Goal: Information Seeking & Learning: Learn about a topic

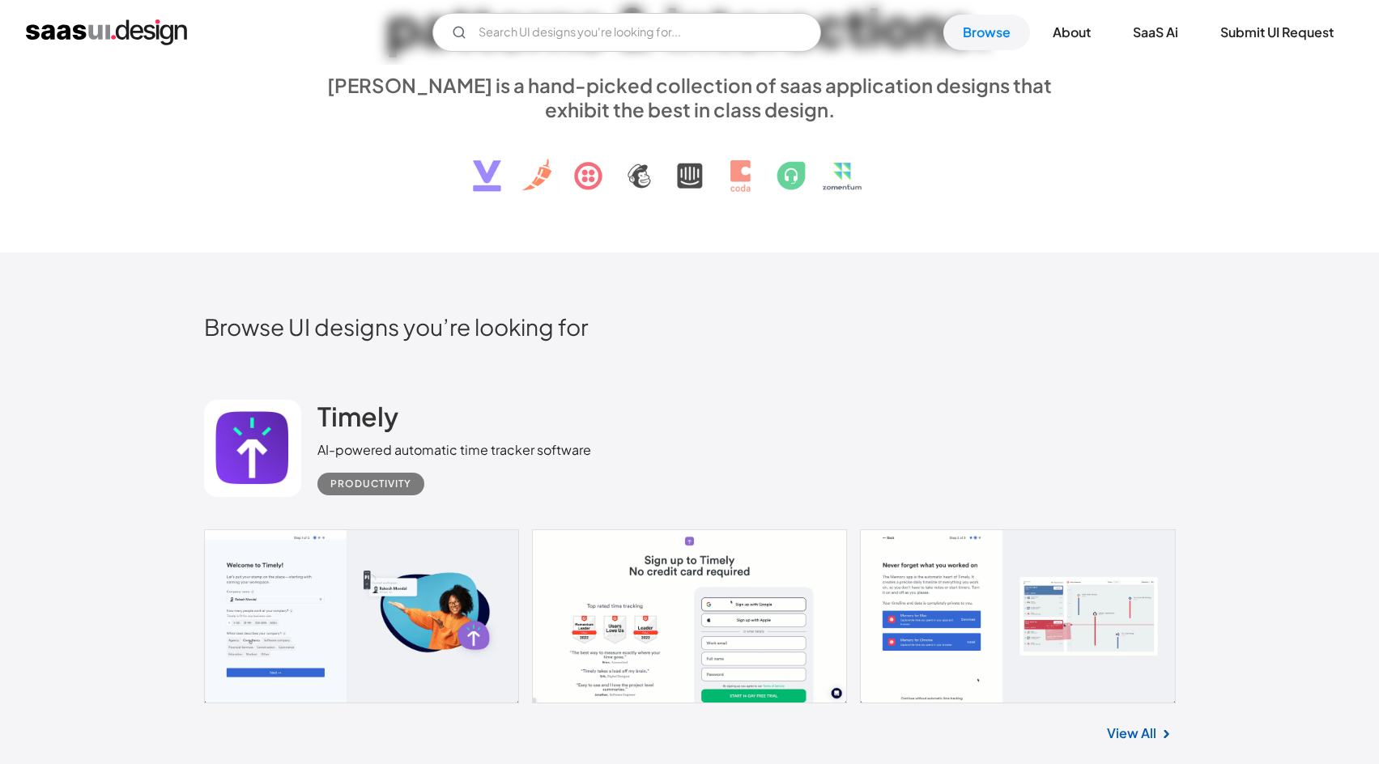
scroll to position [243, 0]
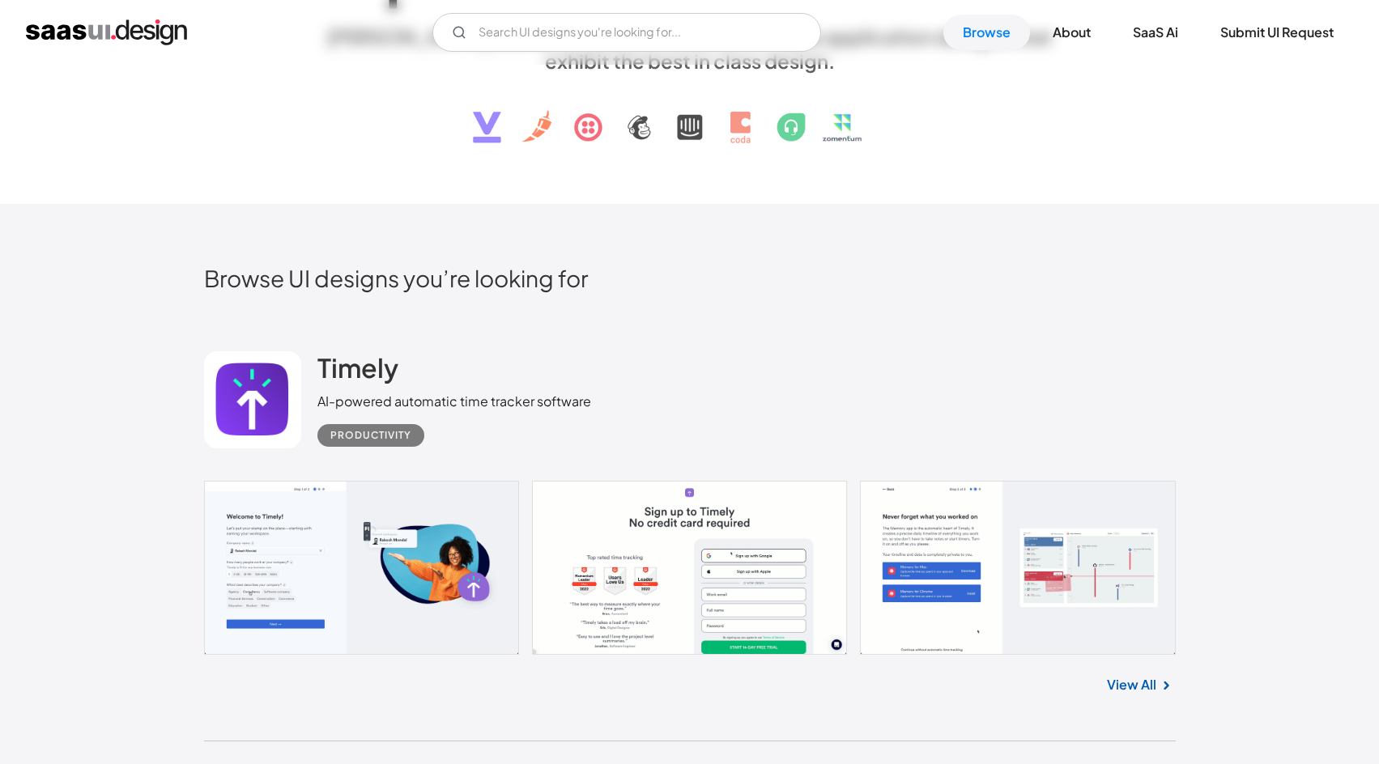
click at [1138, 689] on link "View All" at bounding box center [1131, 684] width 49 height 19
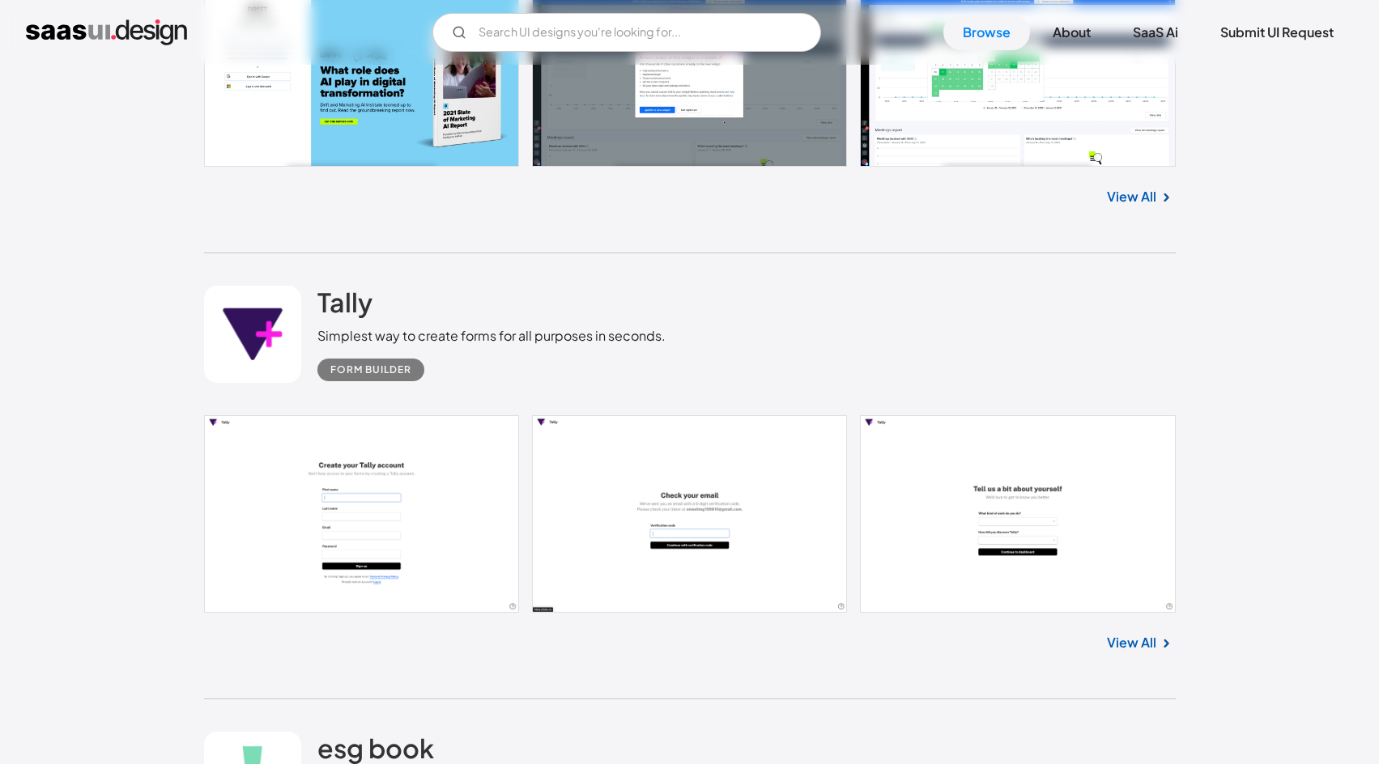
scroll to position [1619, 0]
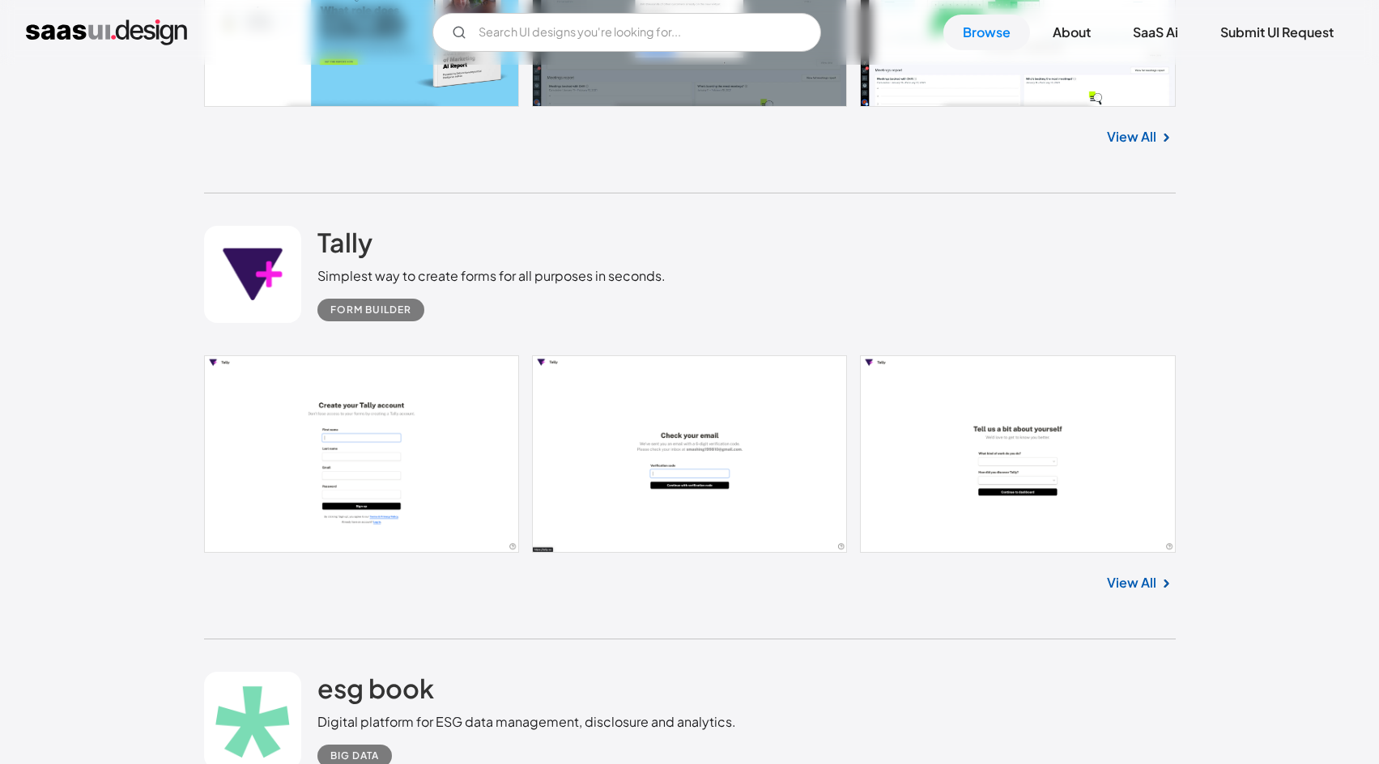
click at [1135, 589] on link "View All" at bounding box center [1131, 582] width 49 height 19
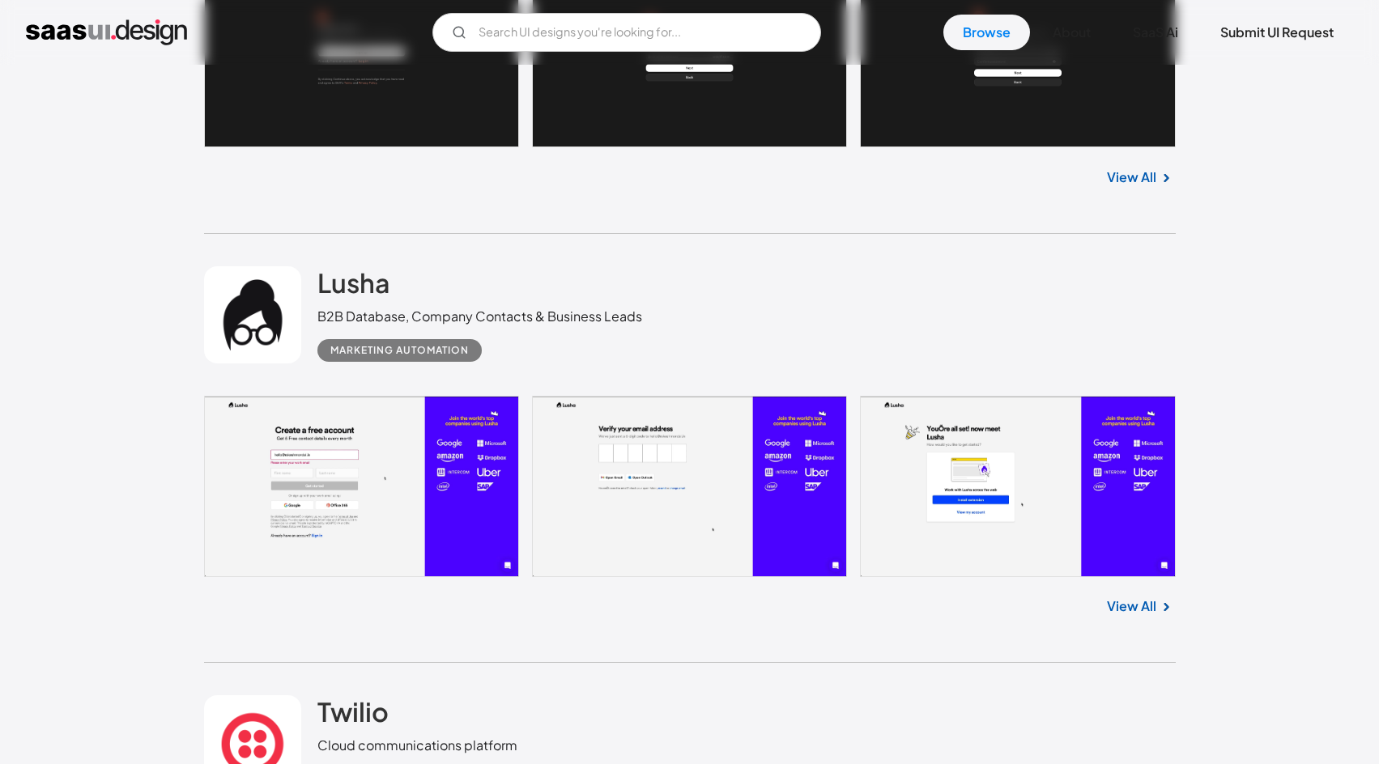
scroll to position [3320, 0]
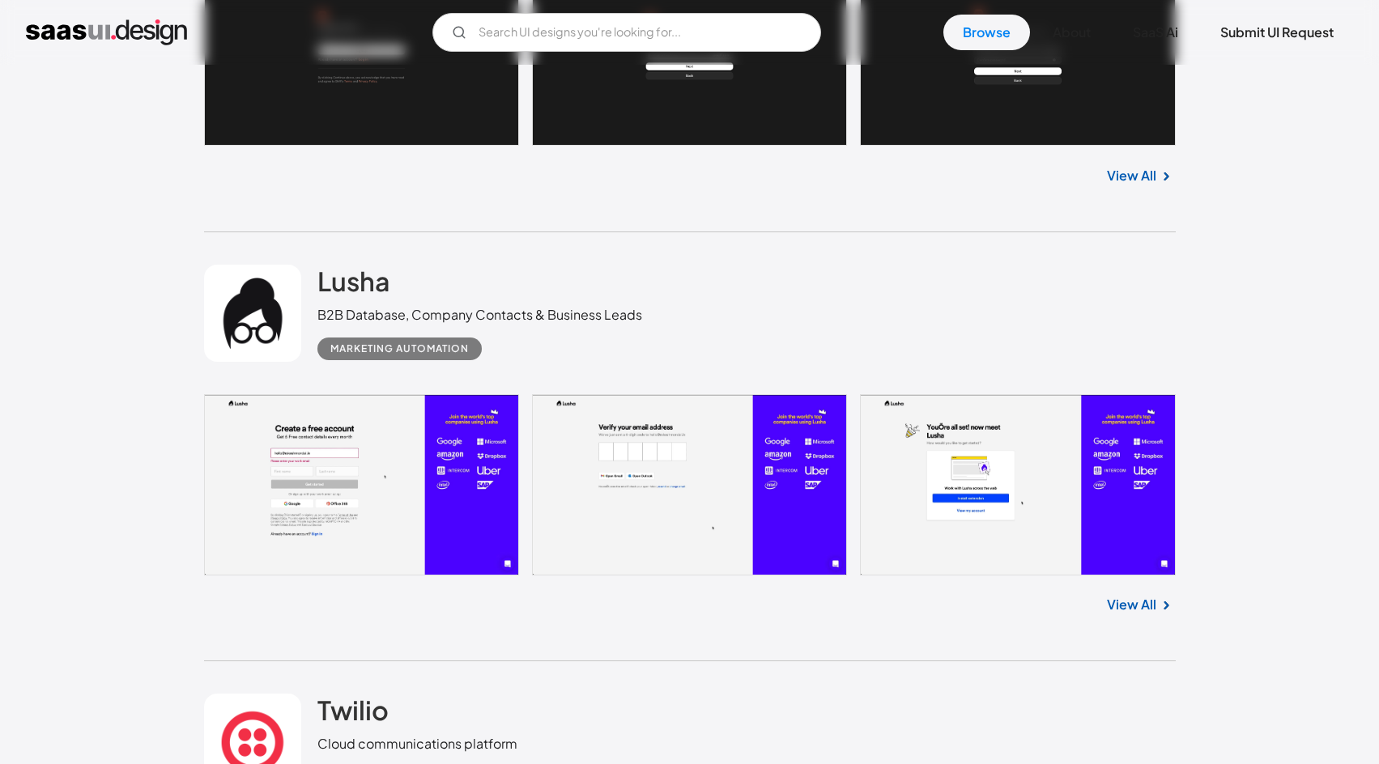
click at [1156, 602] on img at bounding box center [1165, 605] width 19 height 19
click at [1131, 610] on link "View All" at bounding box center [1131, 604] width 49 height 19
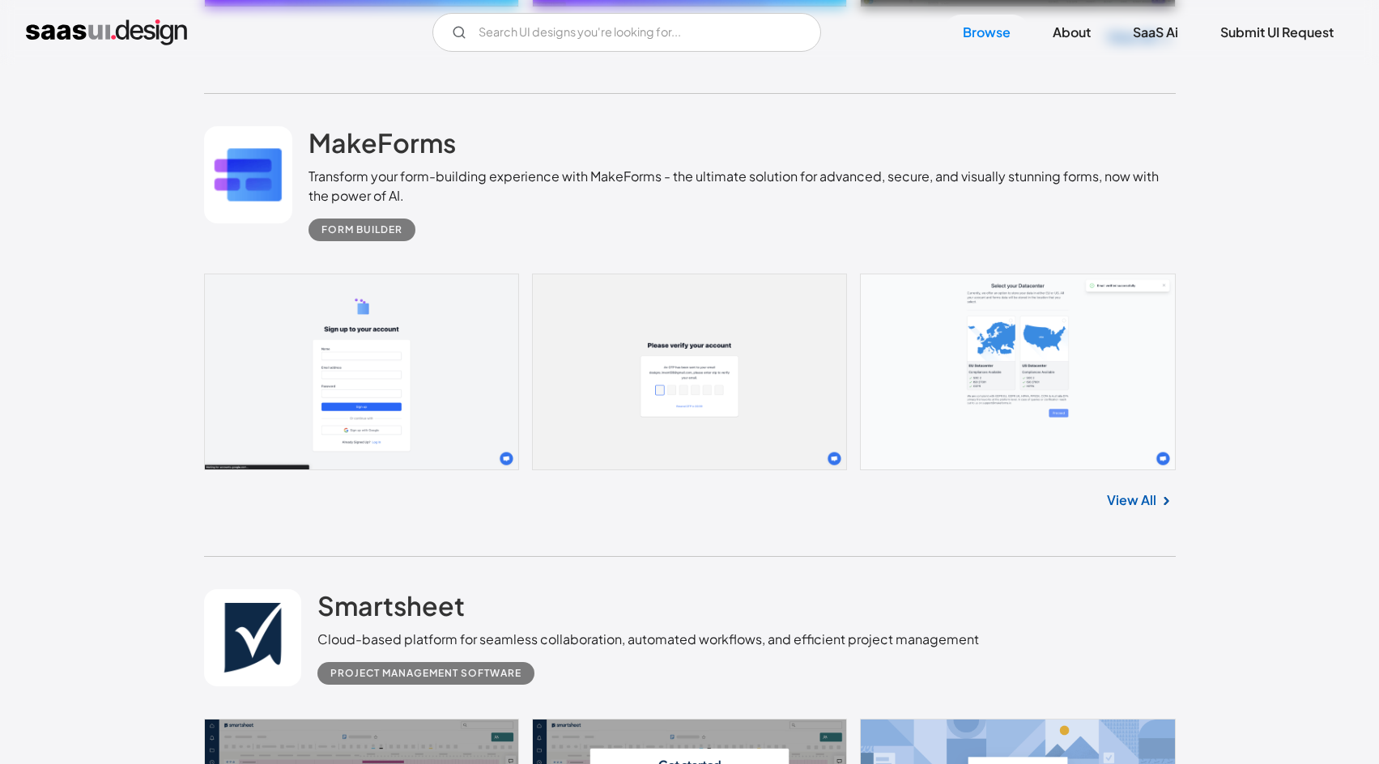
scroll to position [6882, 0]
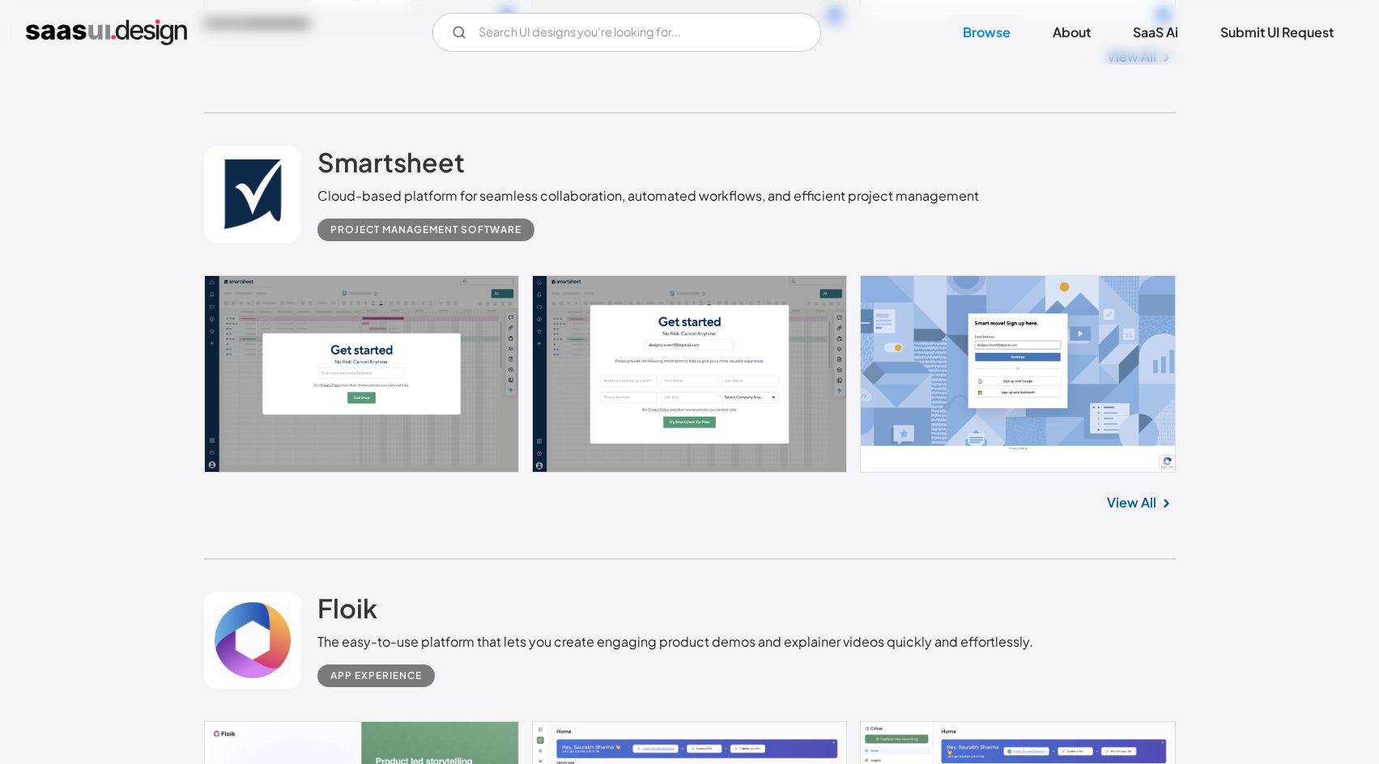
click at [1138, 508] on link "View All" at bounding box center [1131, 502] width 49 height 19
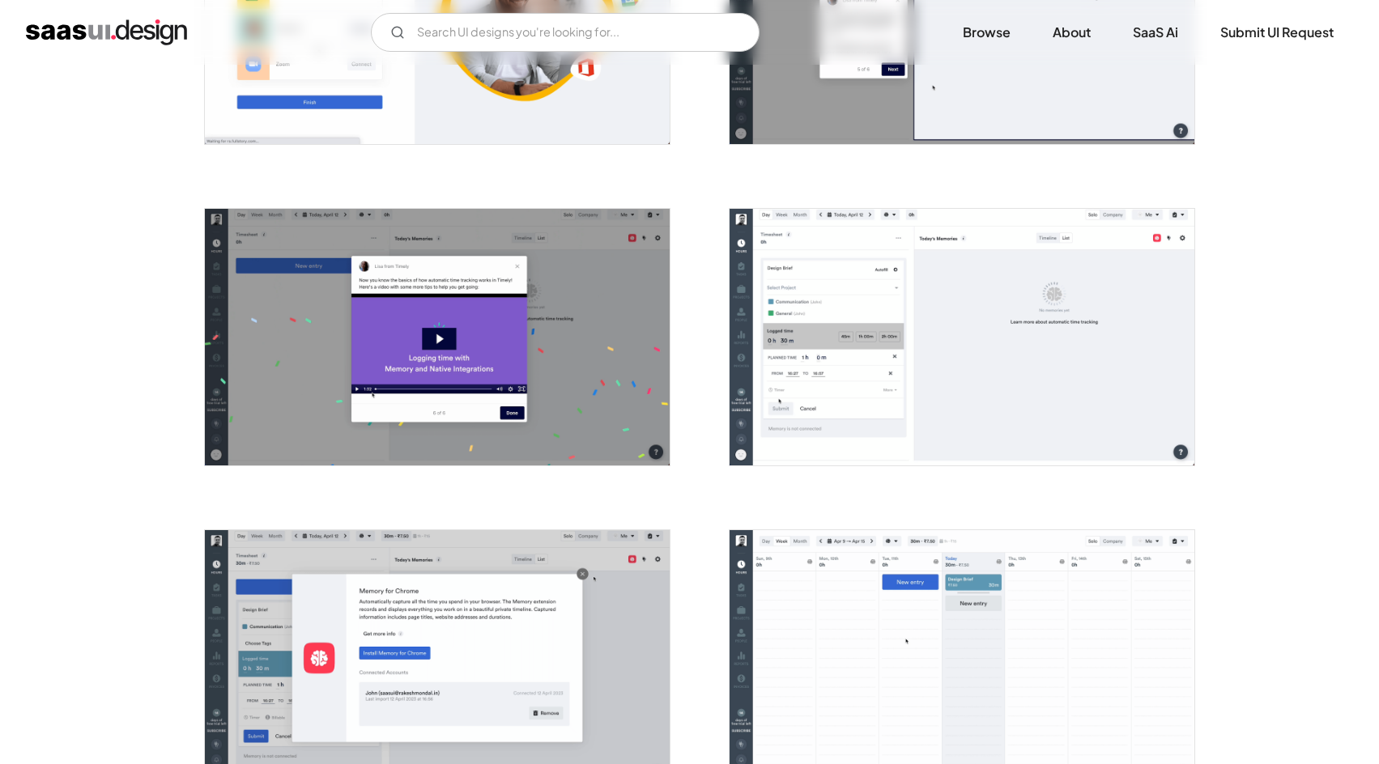
scroll to position [1457, 0]
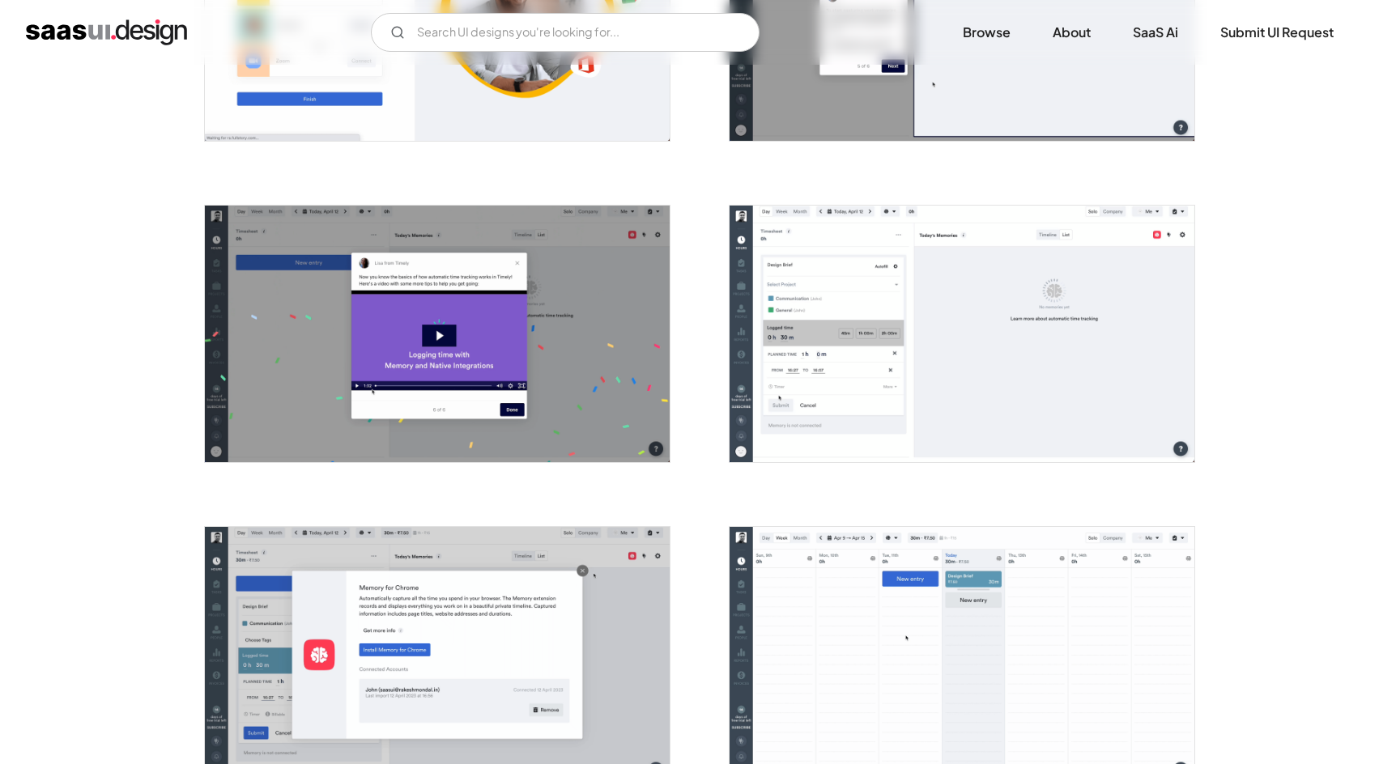
click at [893, 385] on img "open lightbox" at bounding box center [961, 334] width 465 height 256
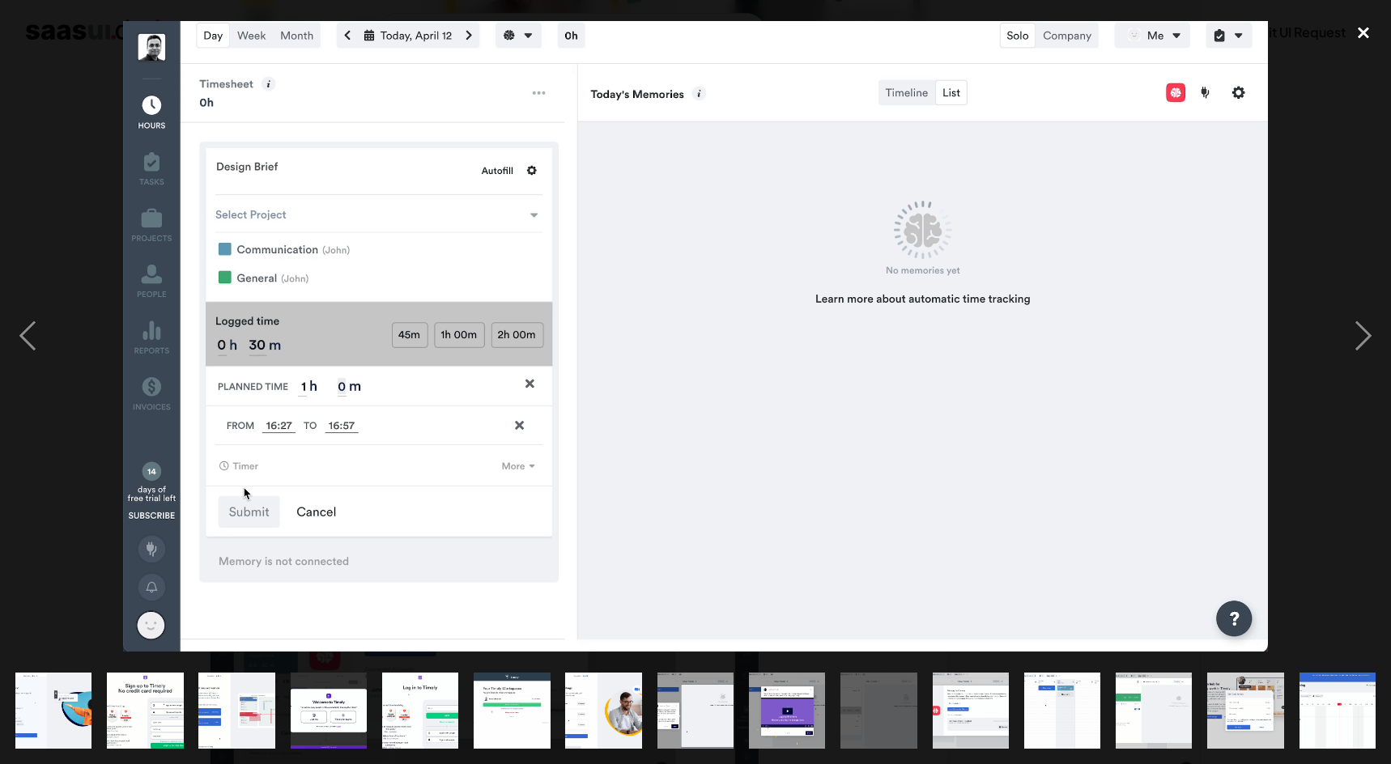
click at [1367, 32] on div "close lightbox" at bounding box center [1363, 33] width 55 height 36
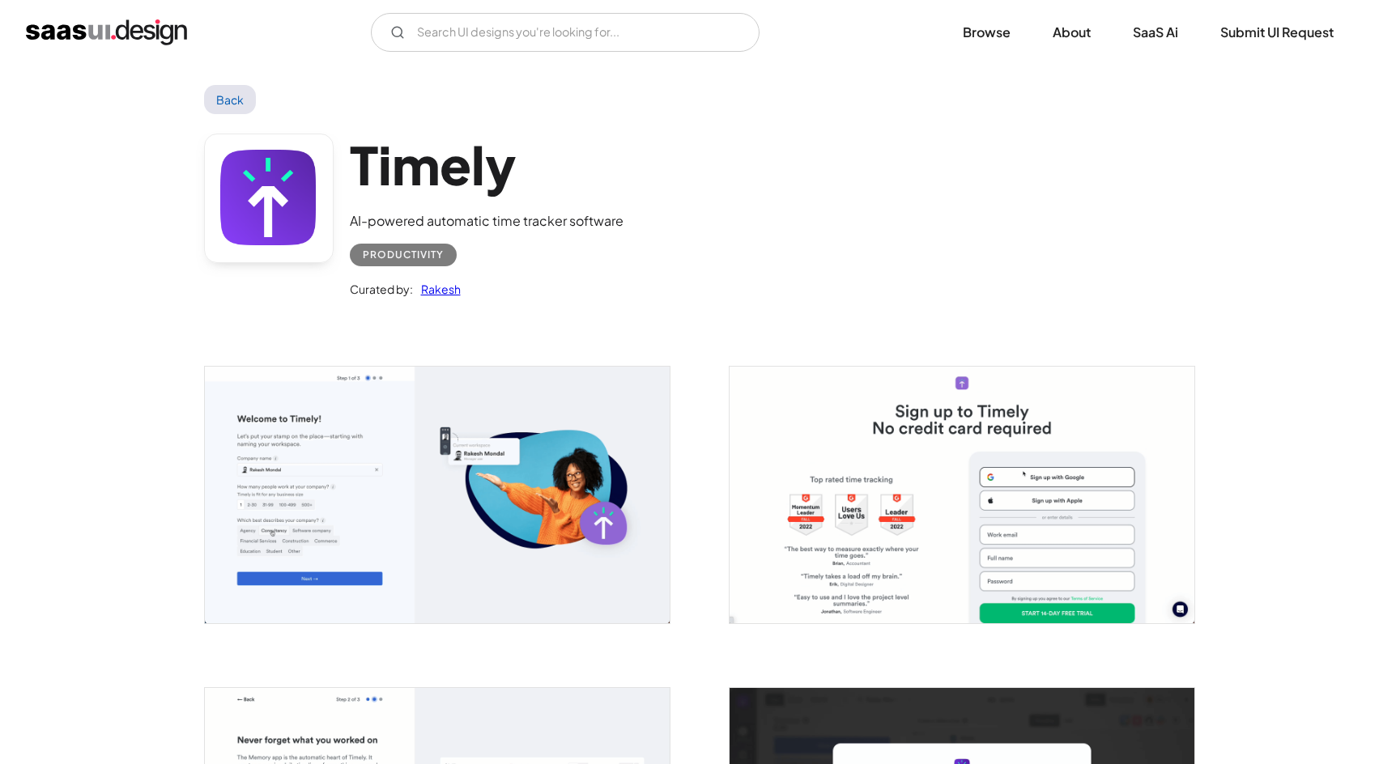
scroll to position [0, 0]
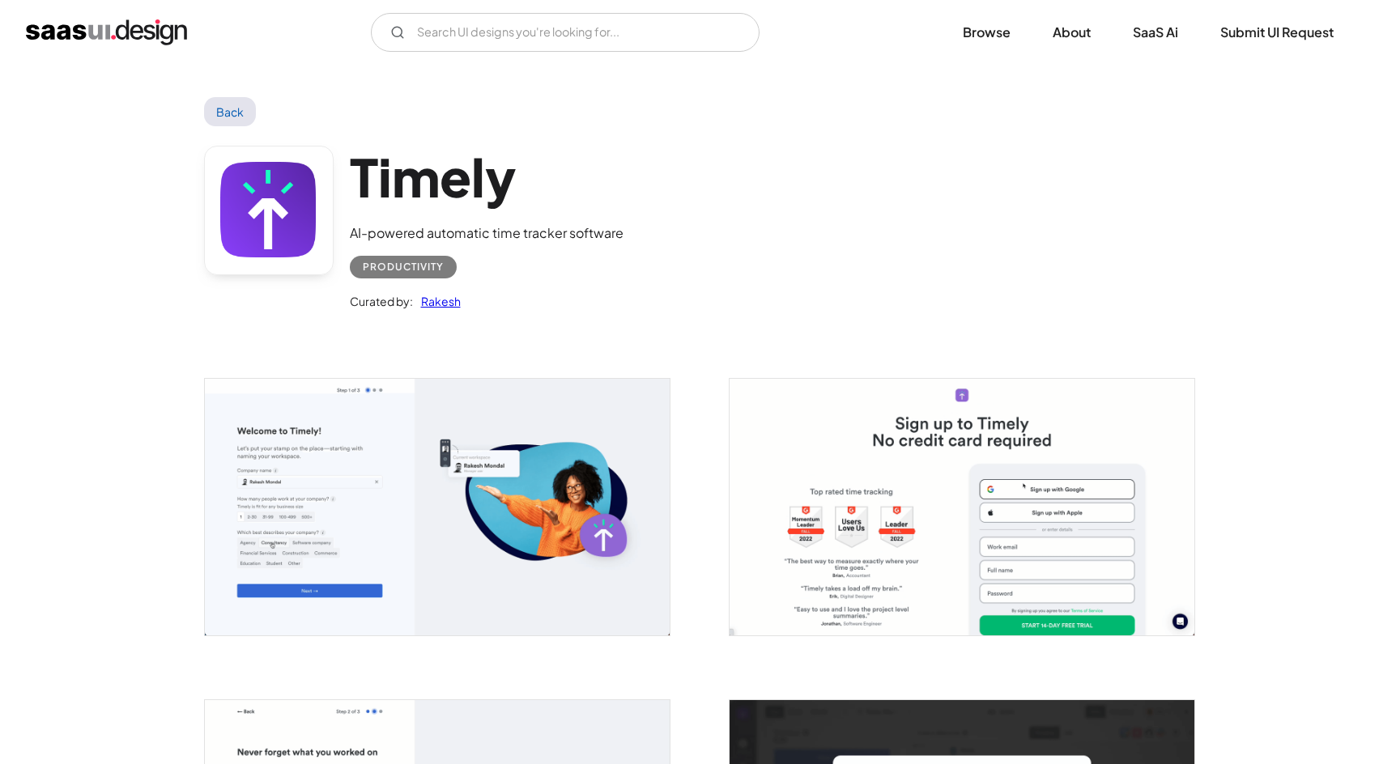
click at [219, 108] on link "Back" at bounding box center [230, 111] width 53 height 29
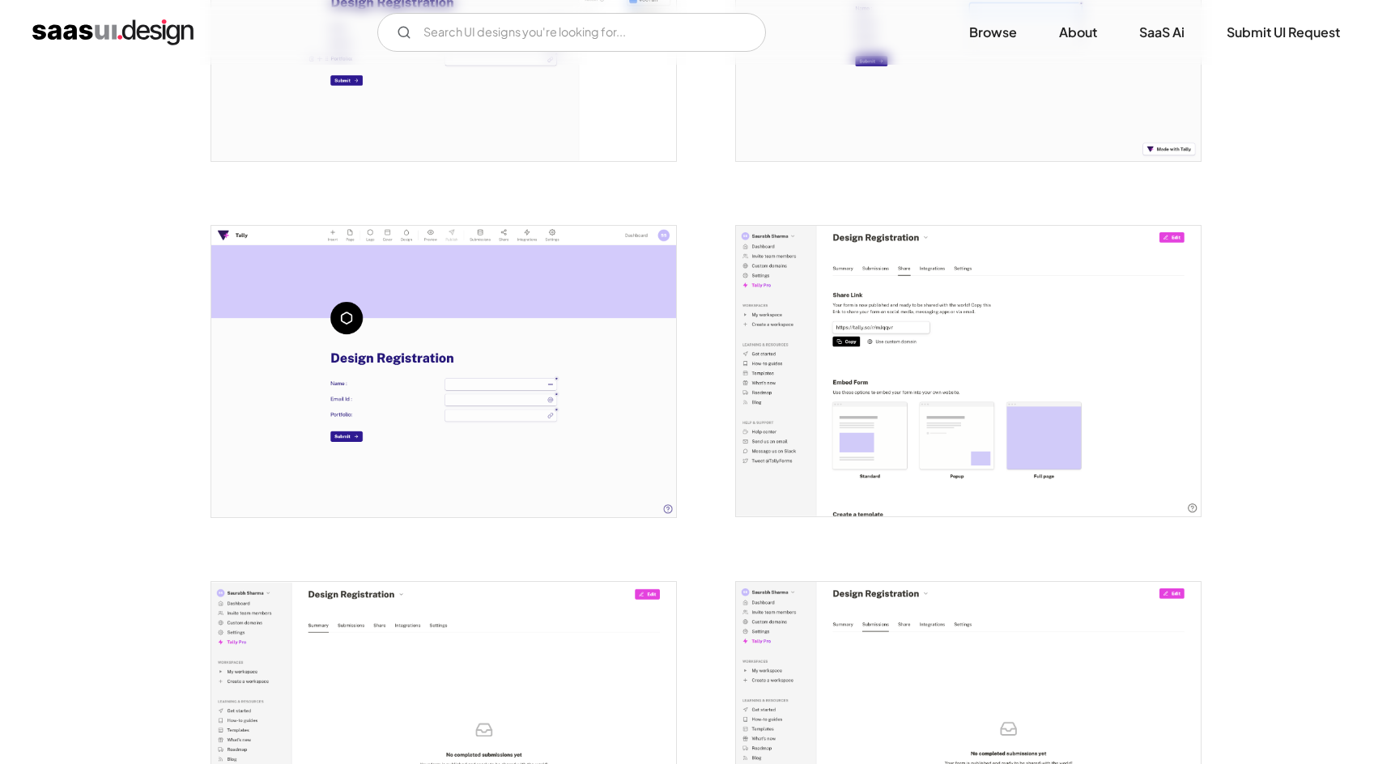
scroll to position [1619, 0]
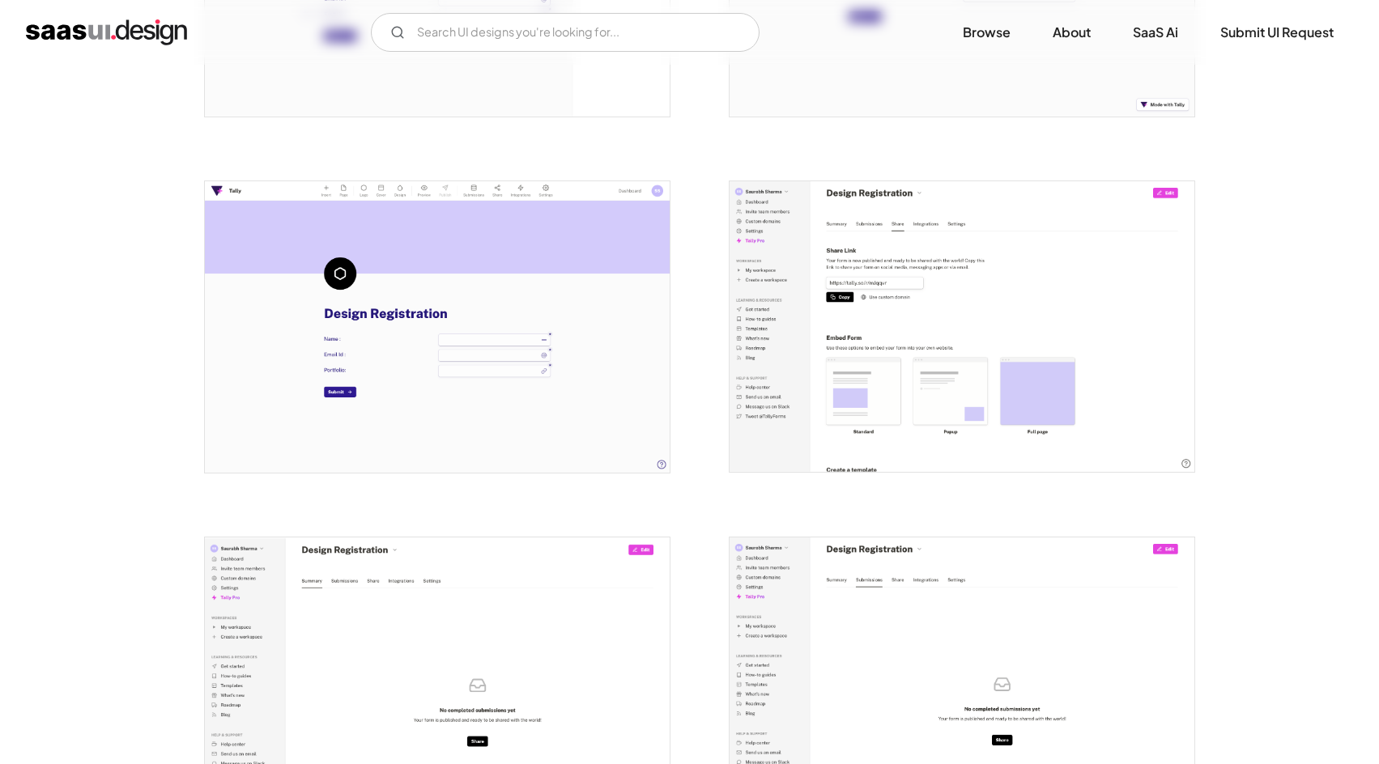
click at [951, 307] on img "open lightbox" at bounding box center [961, 326] width 465 height 291
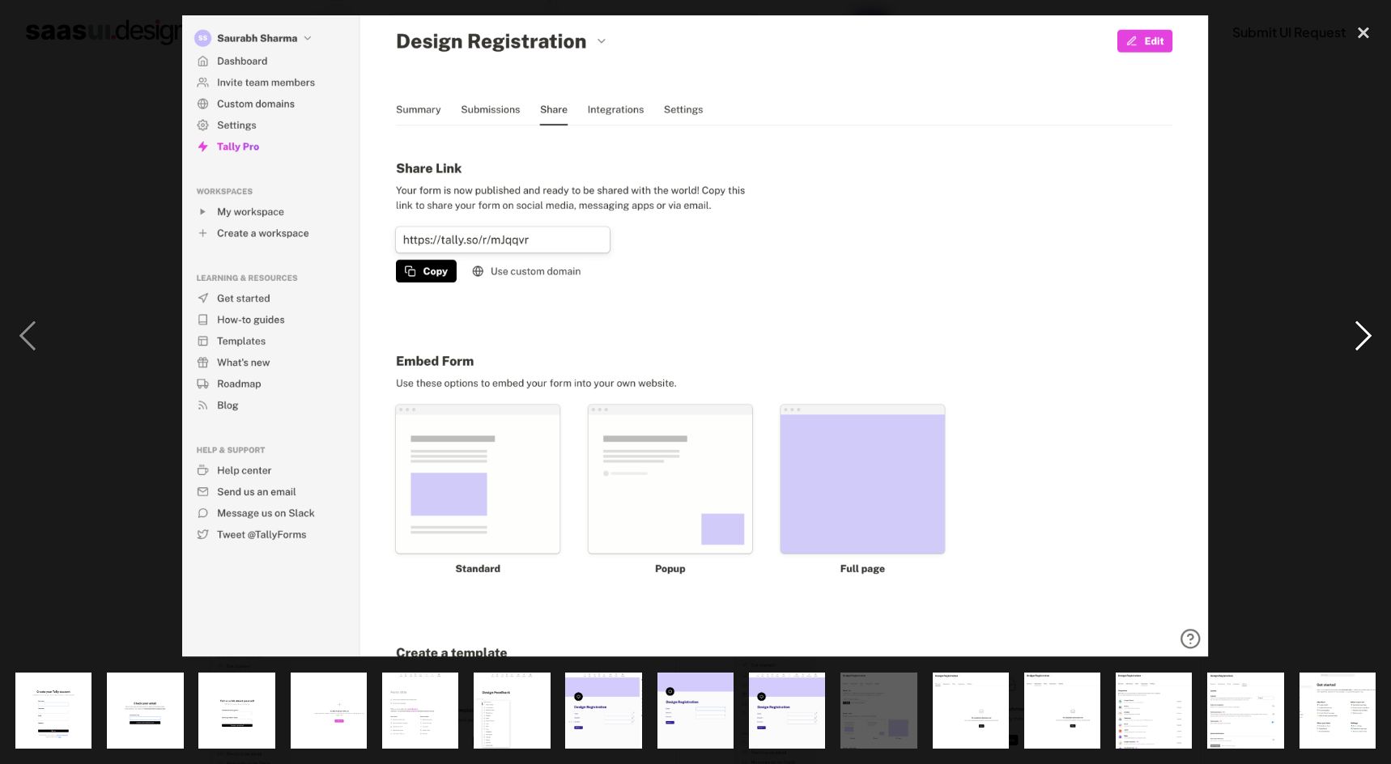
click at [1362, 327] on div "next image" at bounding box center [1363, 336] width 55 height 642
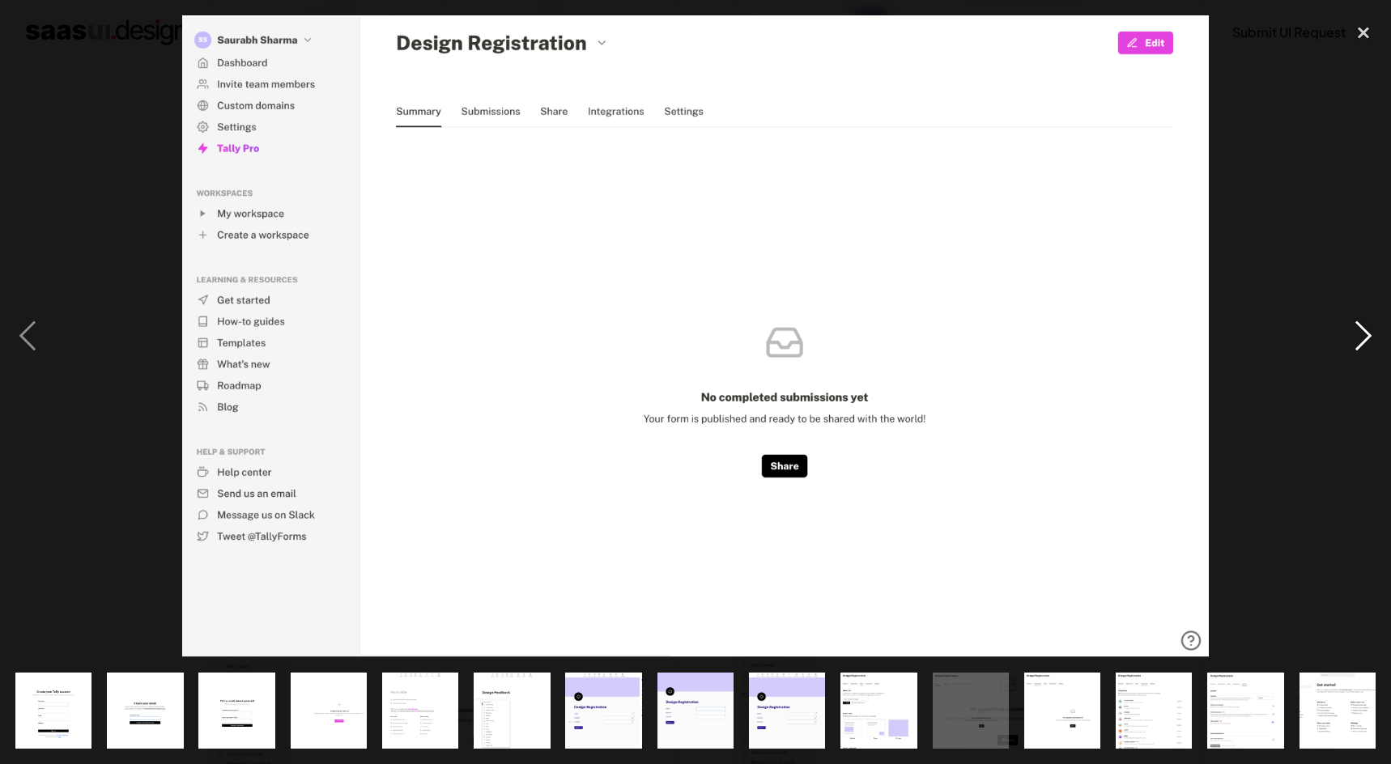
click at [1362, 327] on div "next image" at bounding box center [1363, 336] width 55 height 642
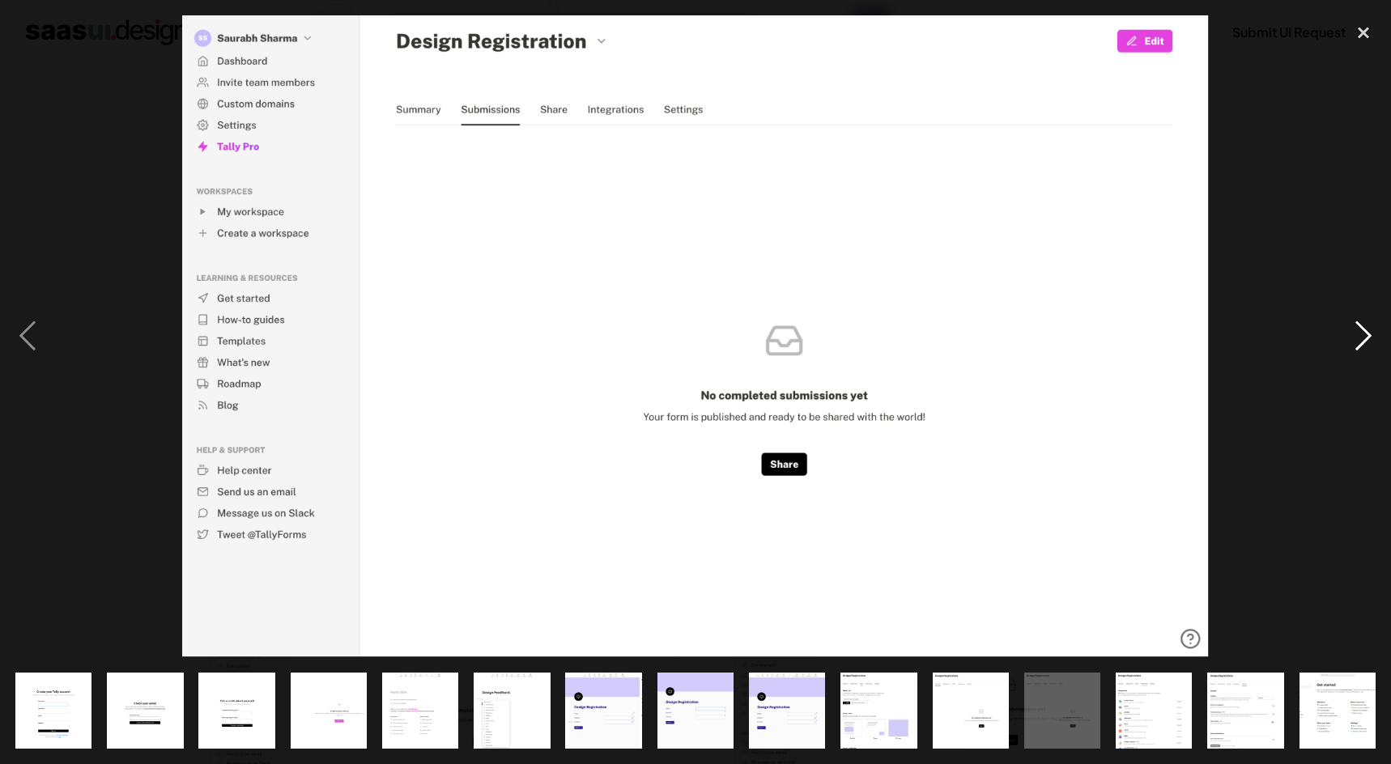
click at [1362, 327] on div "next image" at bounding box center [1363, 336] width 55 height 642
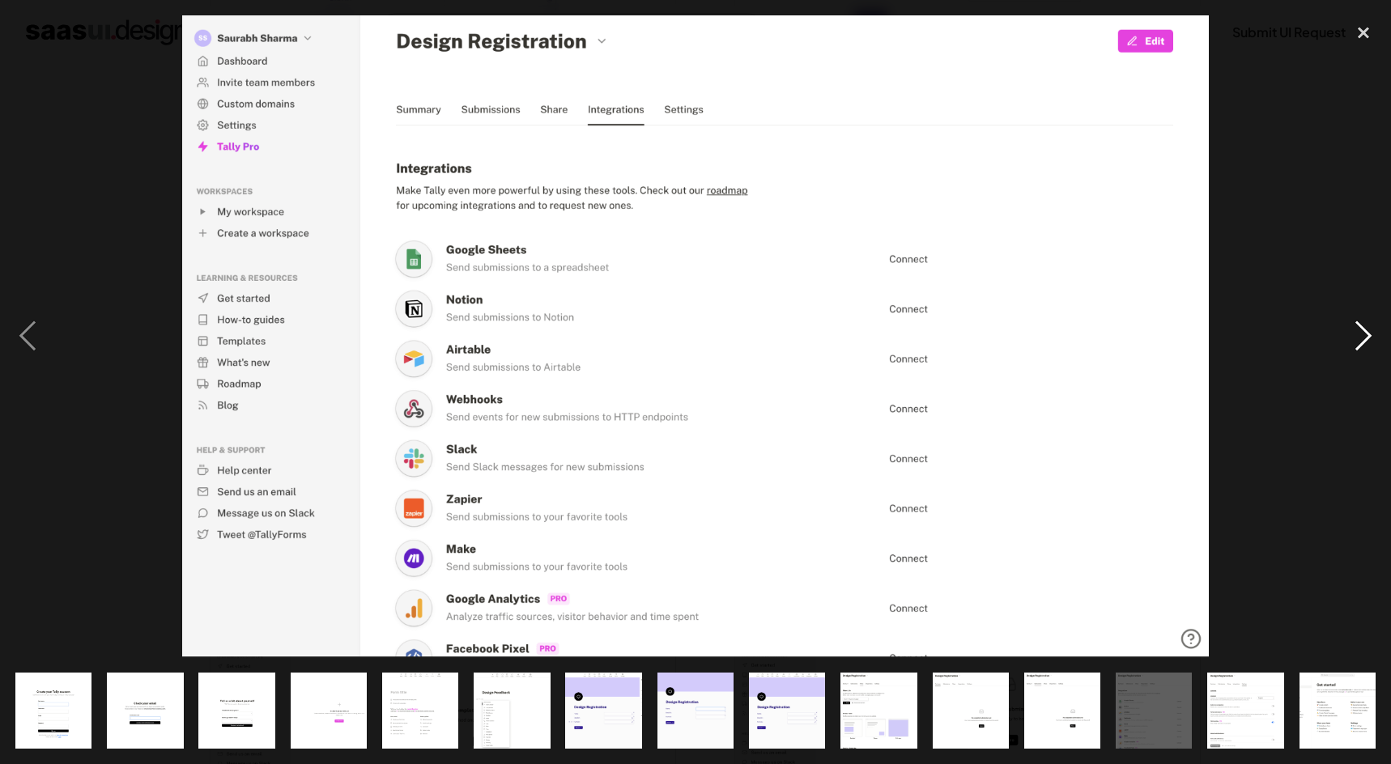
click at [1359, 330] on div "next image" at bounding box center [1363, 336] width 55 height 642
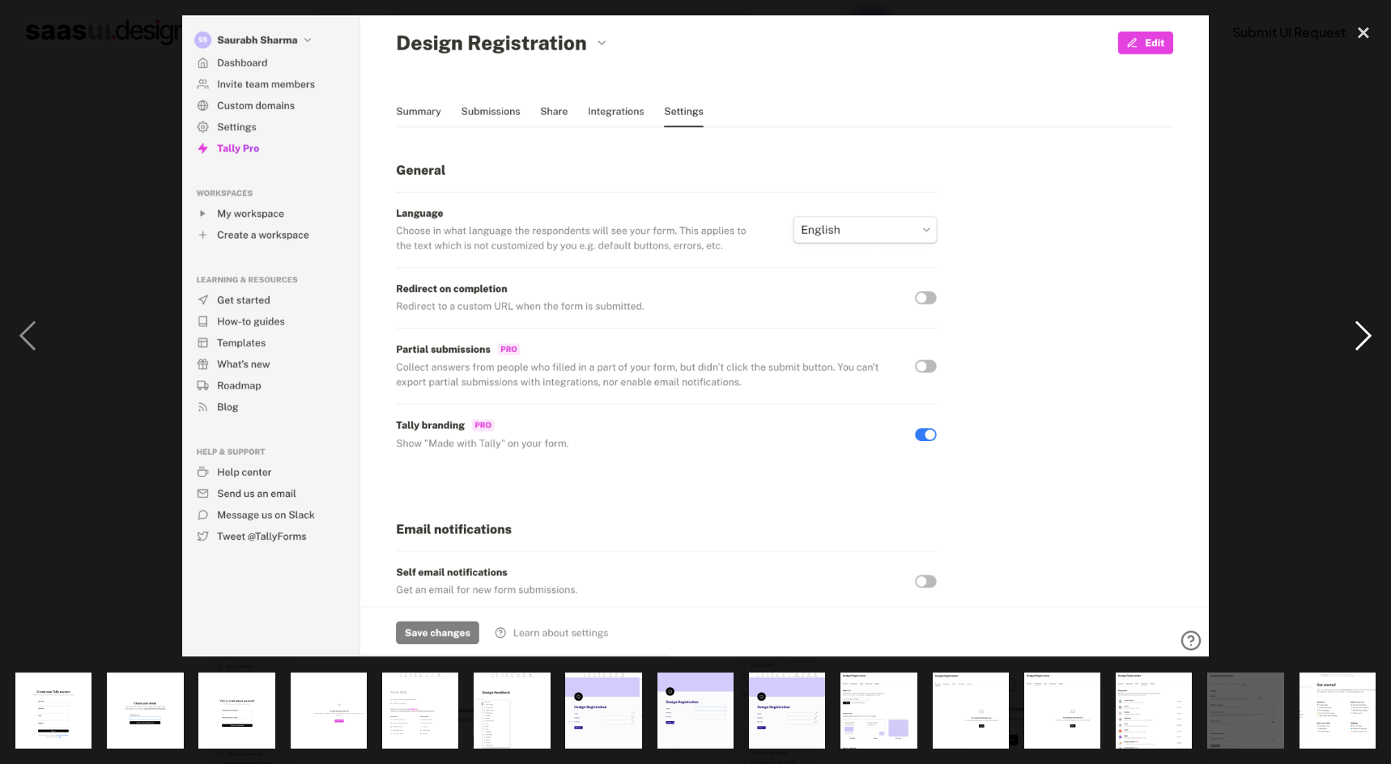
click at [1359, 330] on div "next image" at bounding box center [1363, 336] width 55 height 642
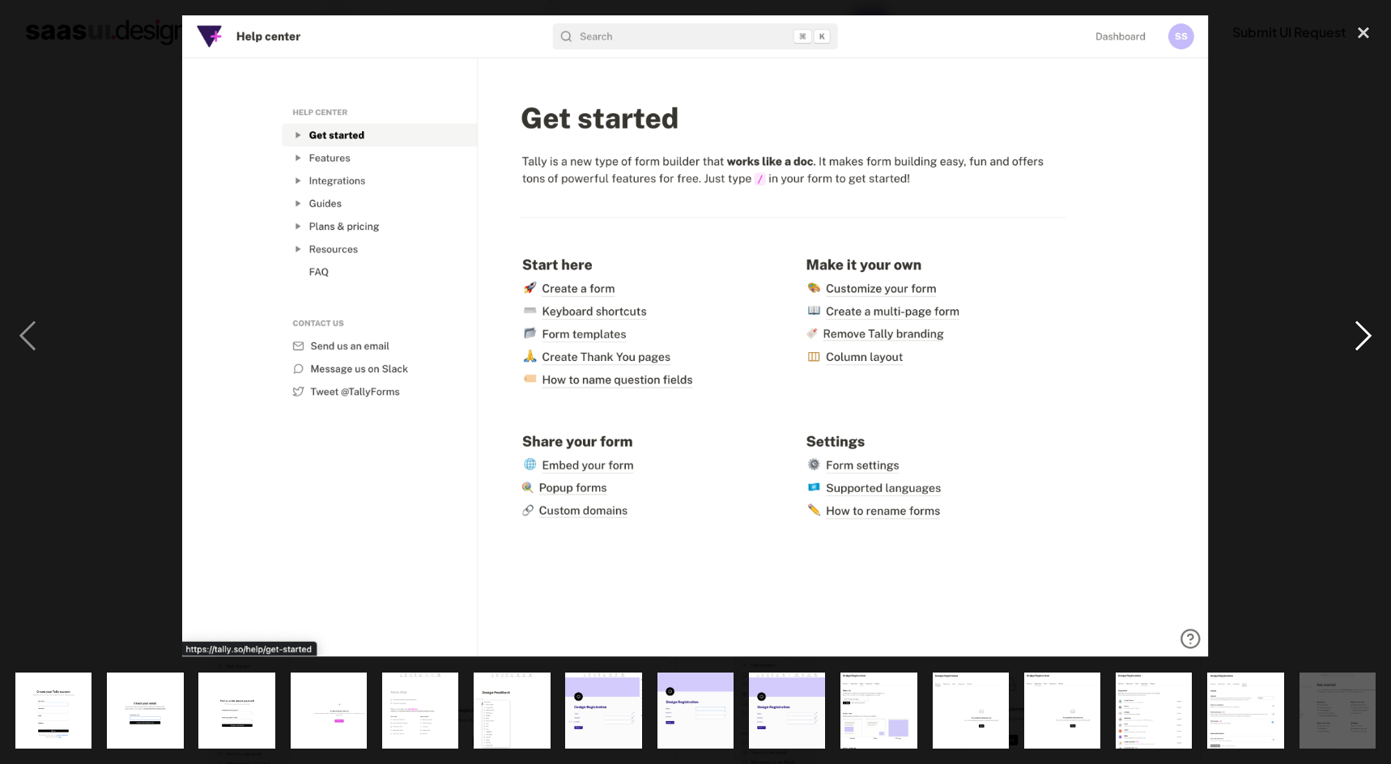
click at [1358, 330] on div "next image" at bounding box center [1363, 336] width 55 height 642
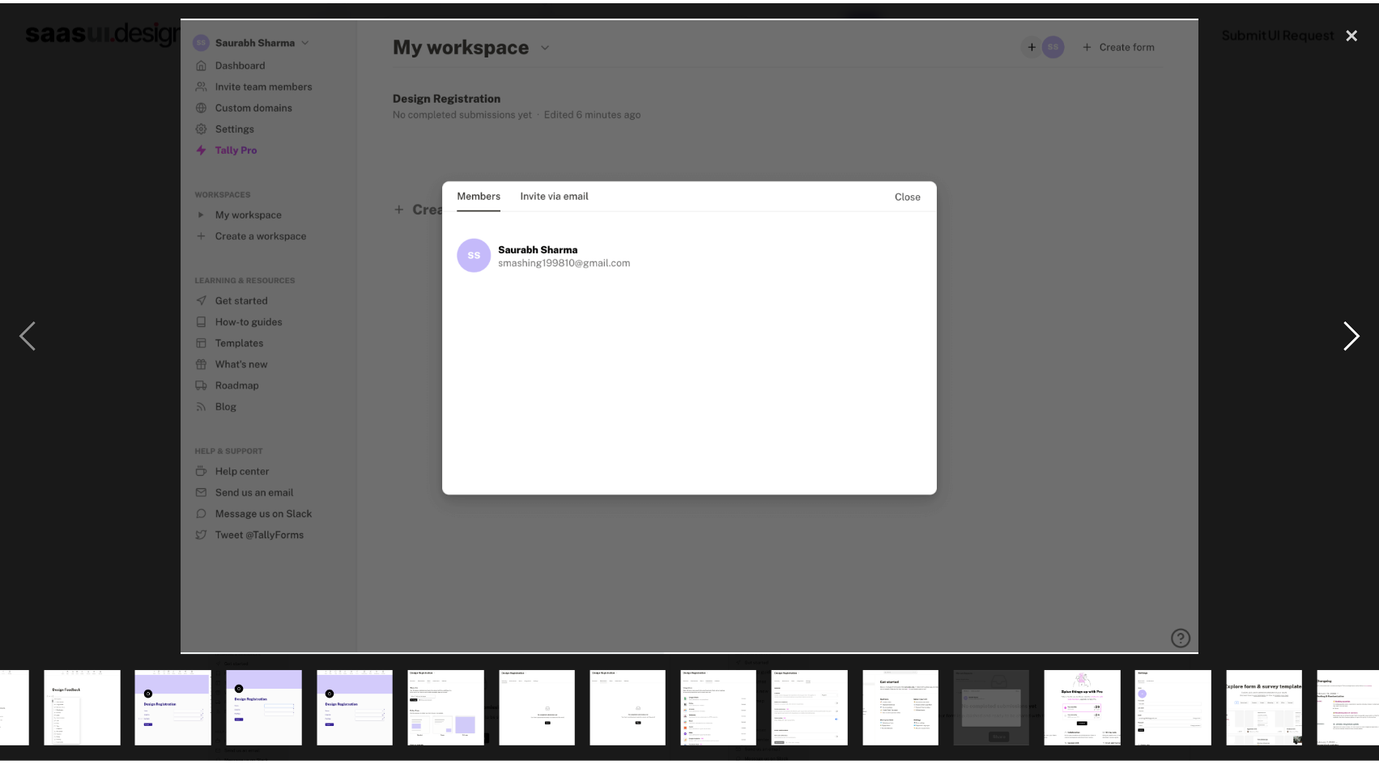
scroll to position [0, 458]
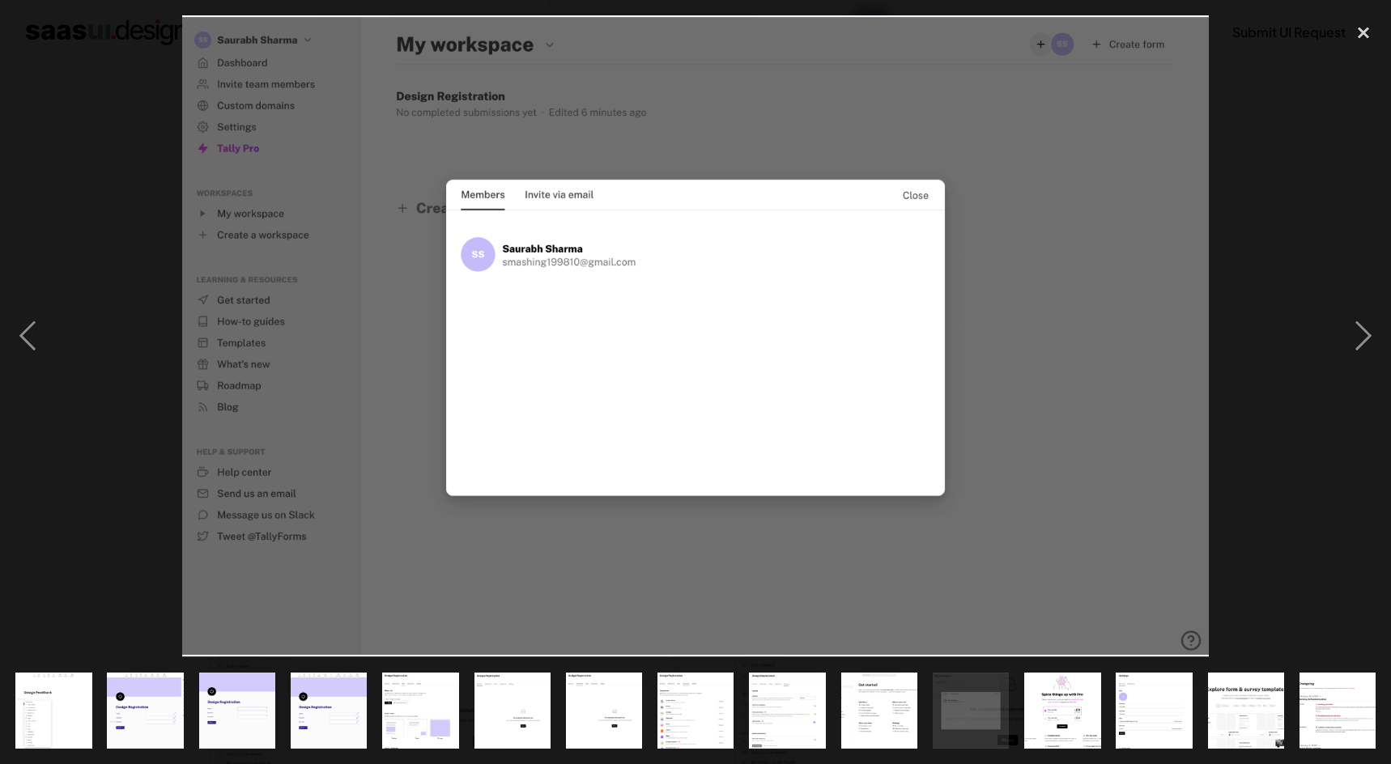
click at [155, 162] on div at bounding box center [695, 336] width 1391 height 642
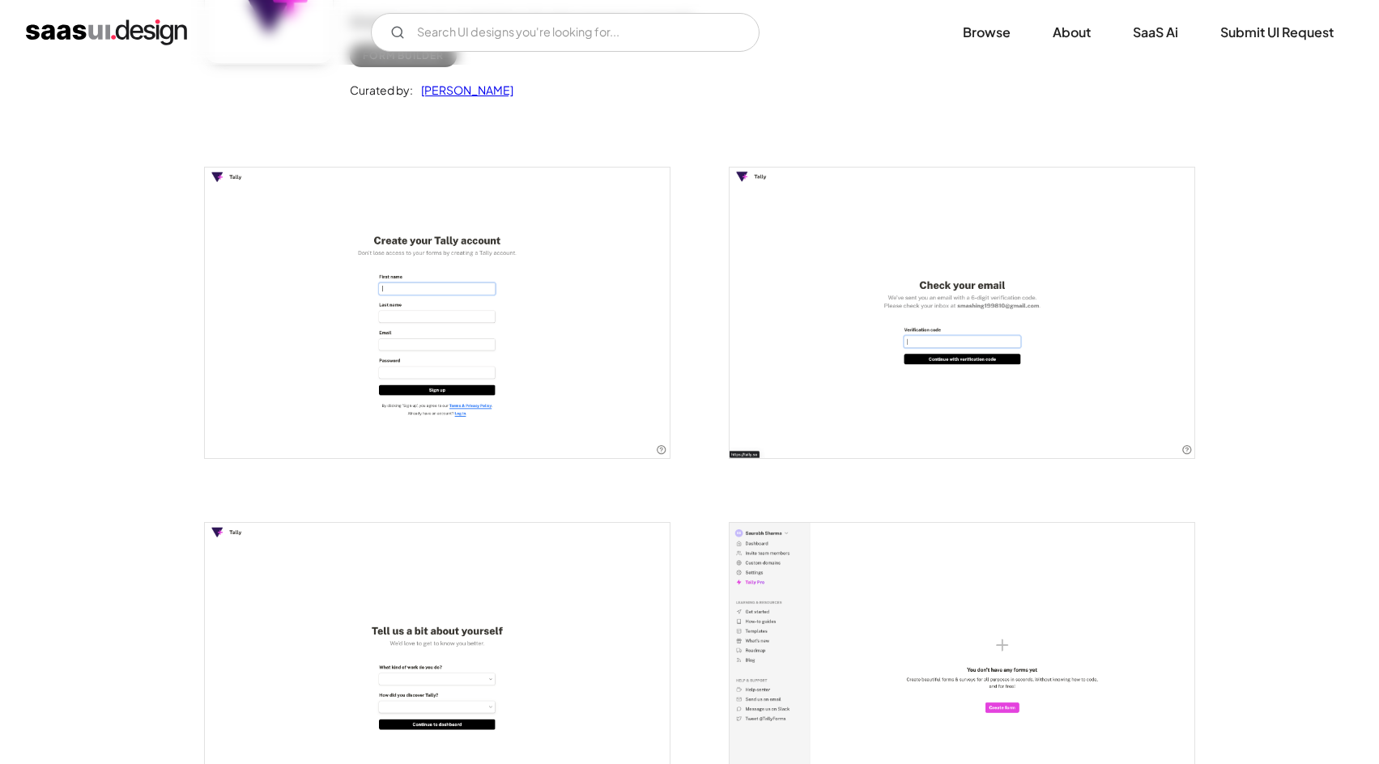
scroll to position [0, 0]
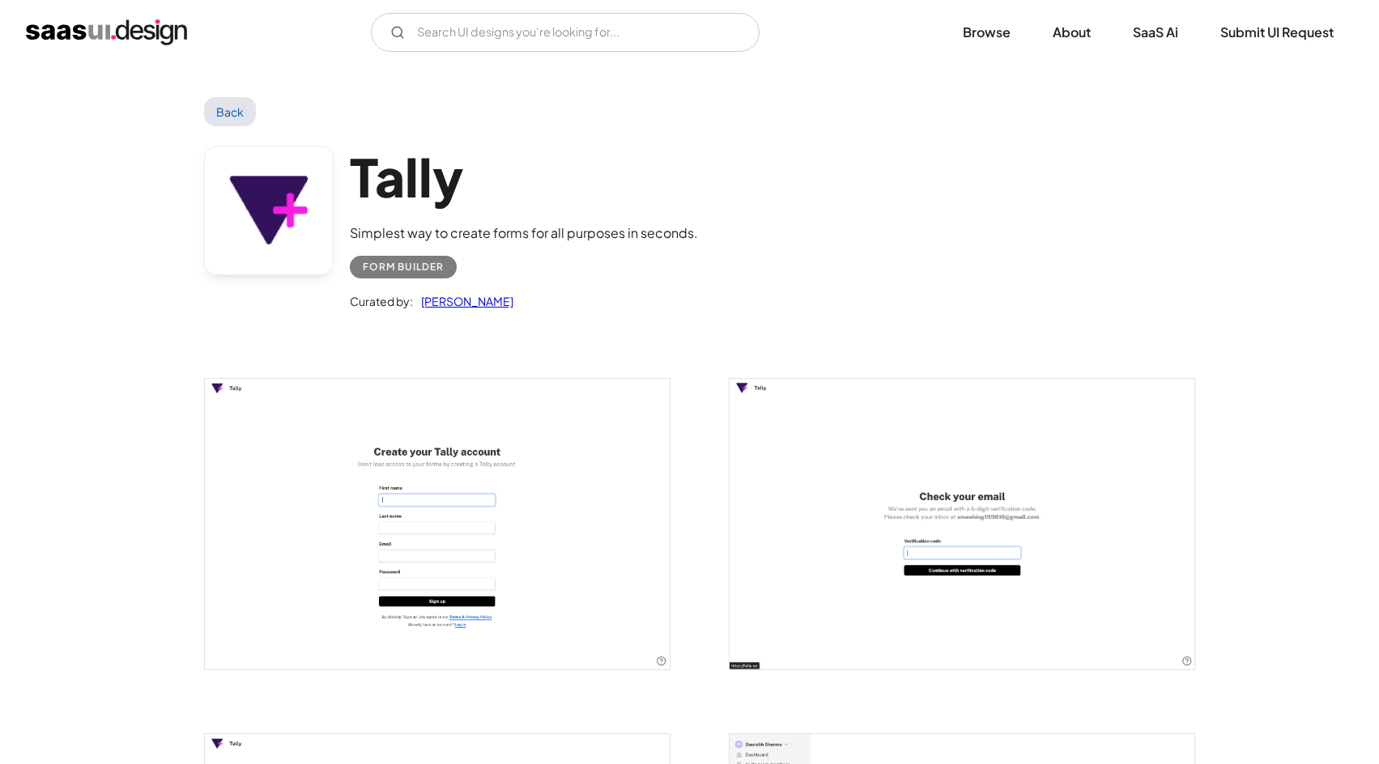
click at [226, 115] on link "Back" at bounding box center [230, 111] width 53 height 29
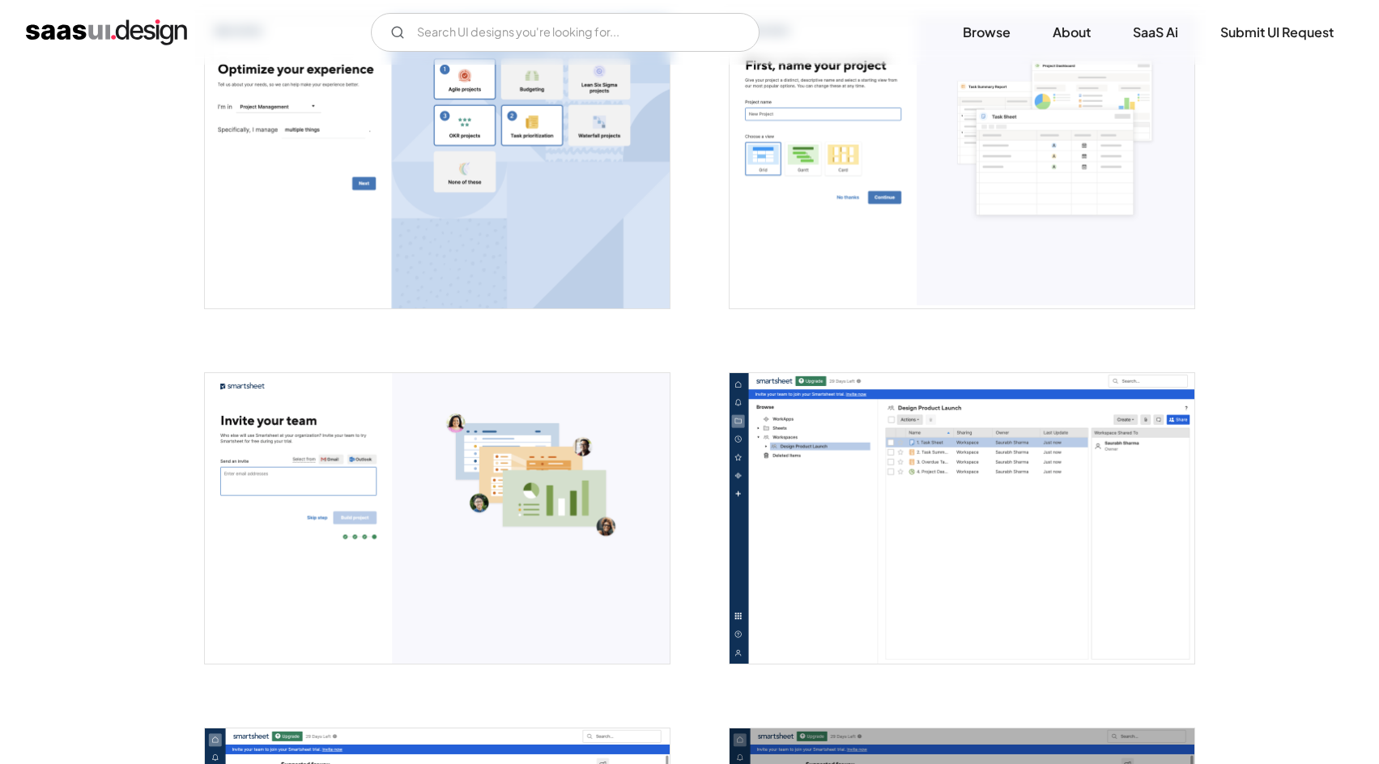
scroll to position [1781, 0]
click at [816, 477] on img "open lightbox" at bounding box center [961, 519] width 465 height 291
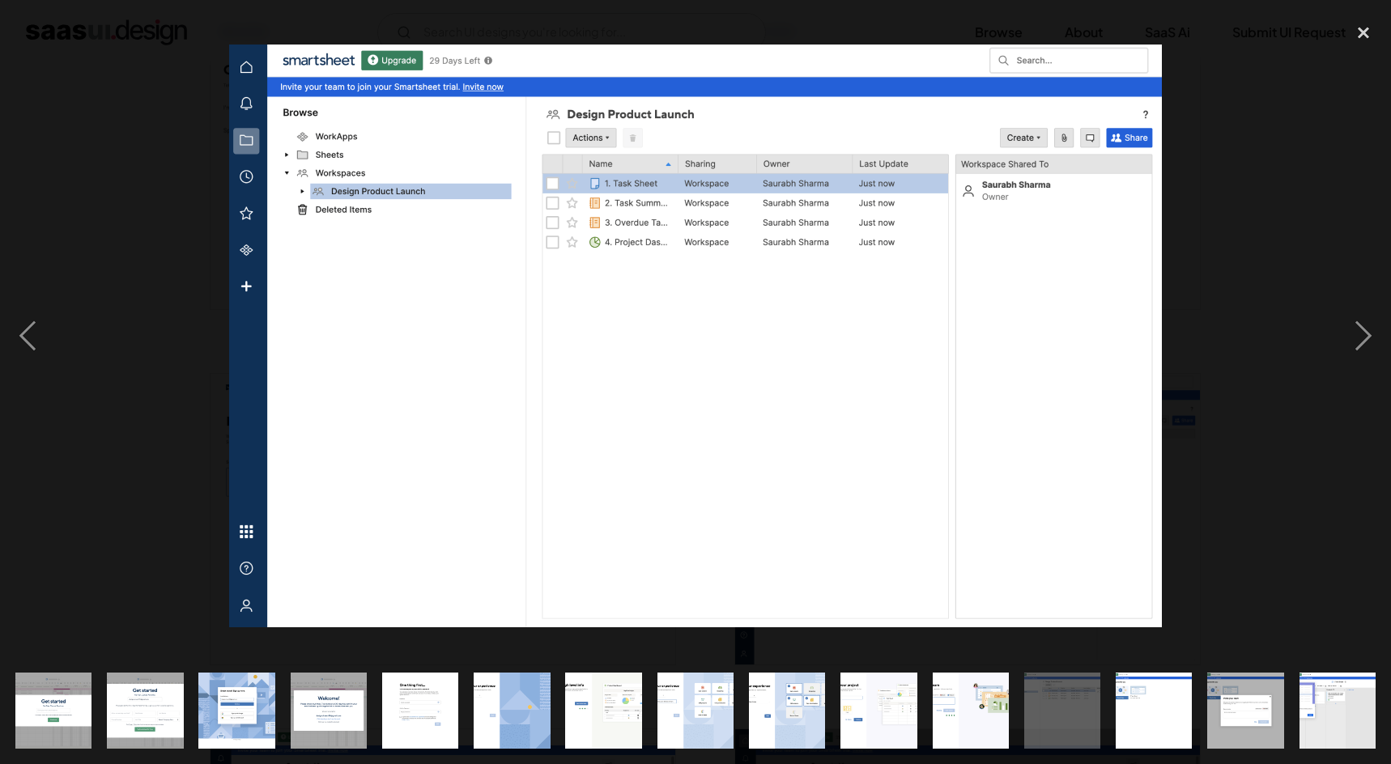
click at [1257, 459] on div at bounding box center [695, 336] width 1391 height 642
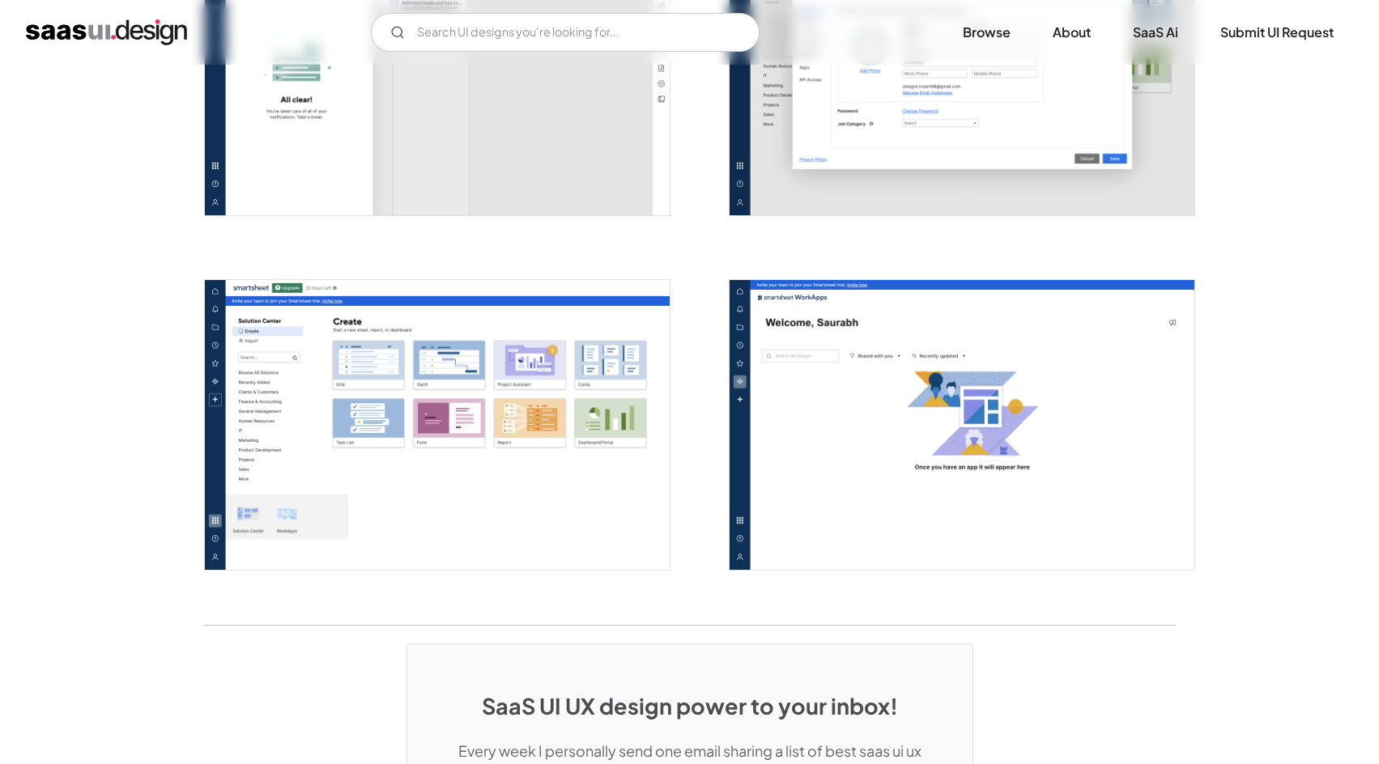
scroll to position [4077, 0]
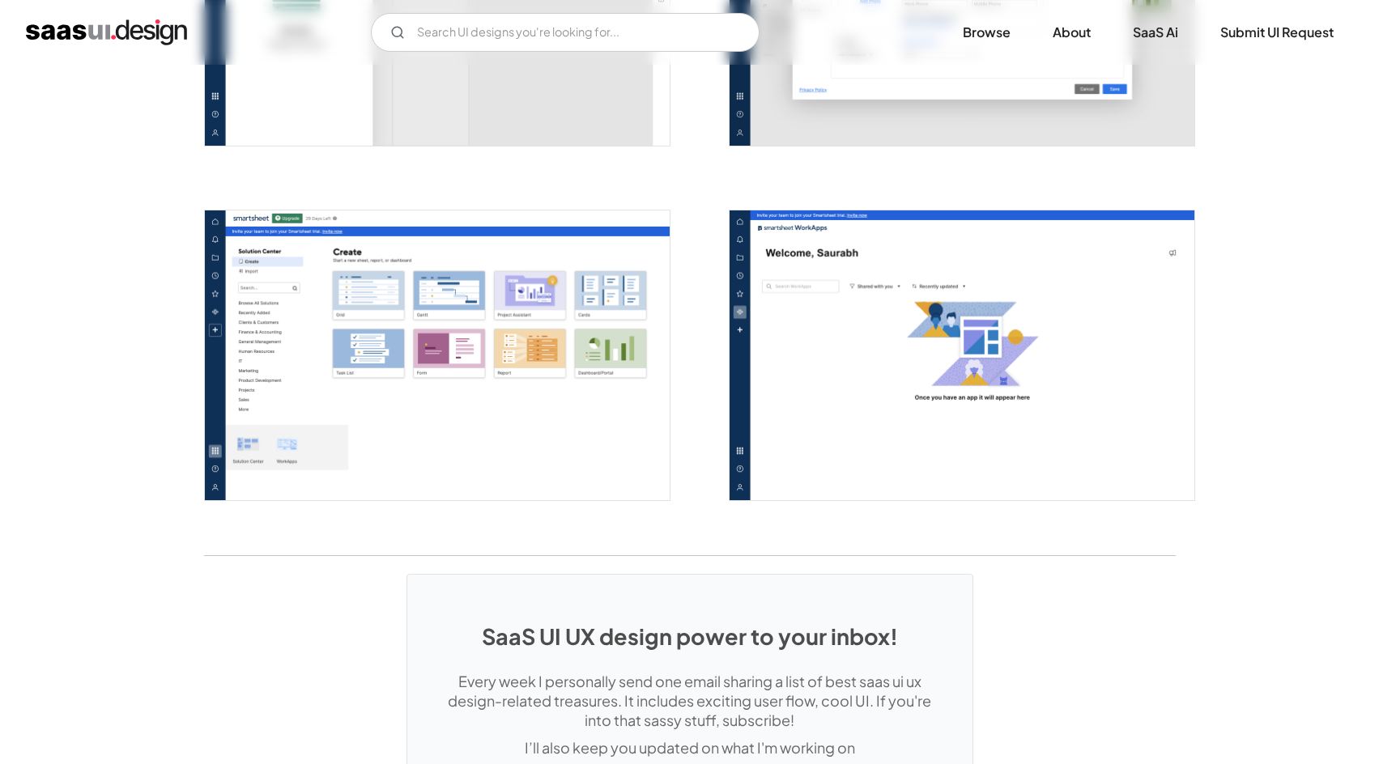
click at [466, 416] on img "open lightbox" at bounding box center [437, 356] width 465 height 291
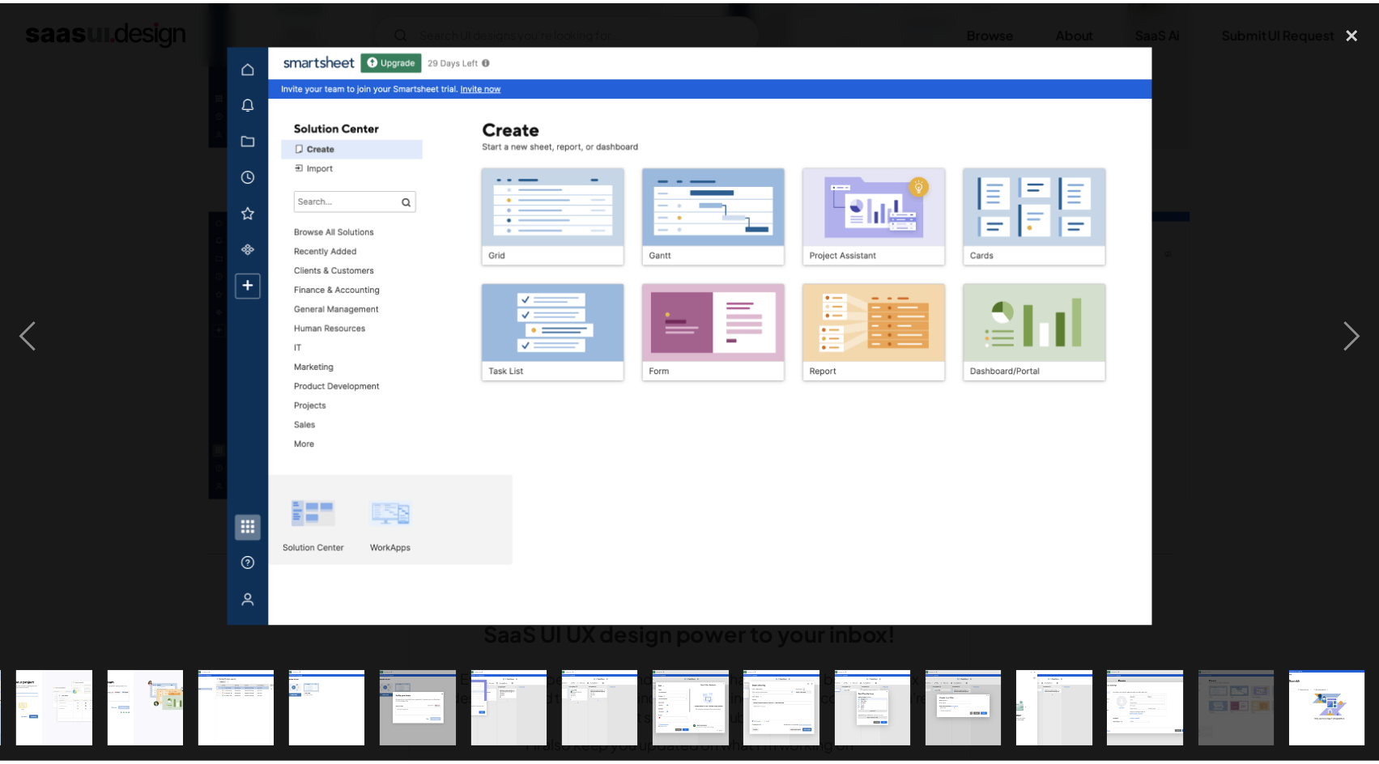
scroll to position [0, 825]
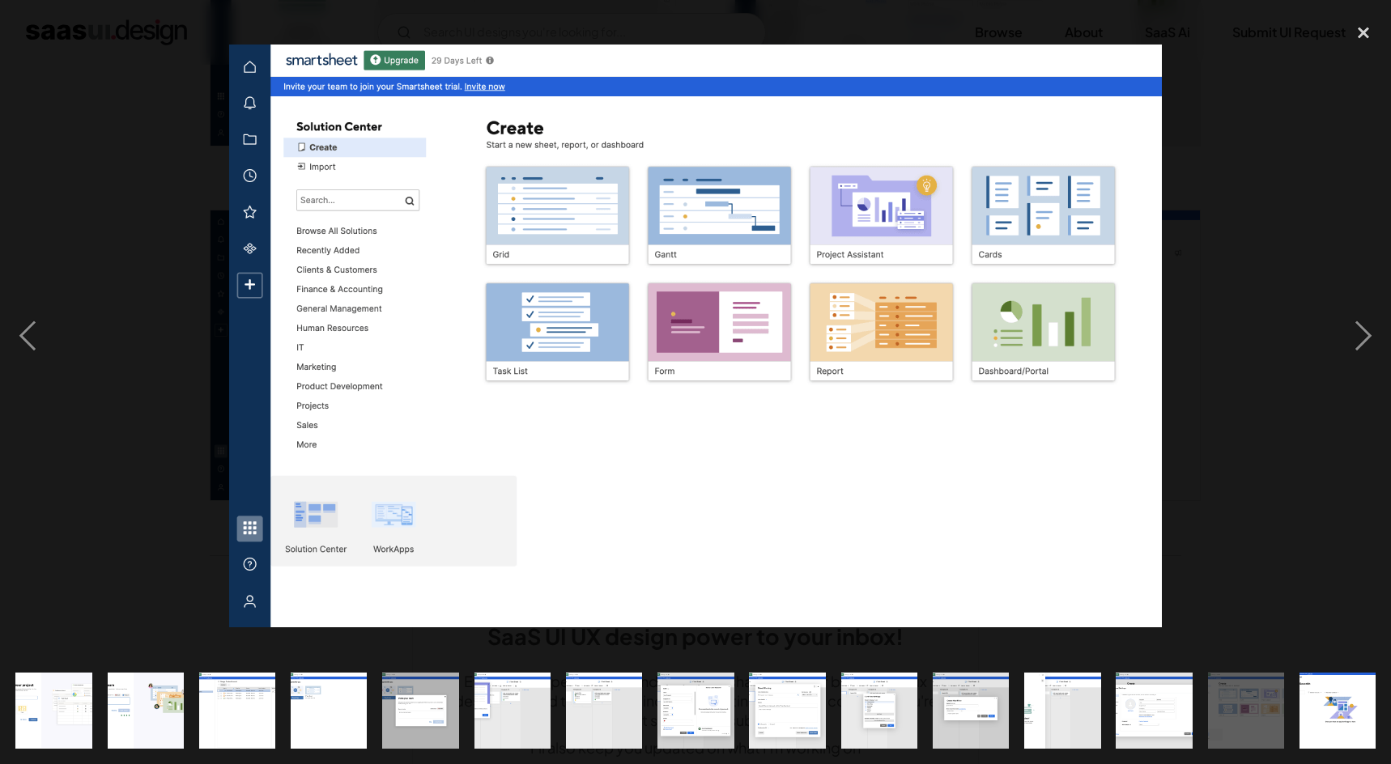
click at [1237, 439] on div at bounding box center [695, 336] width 1391 height 642
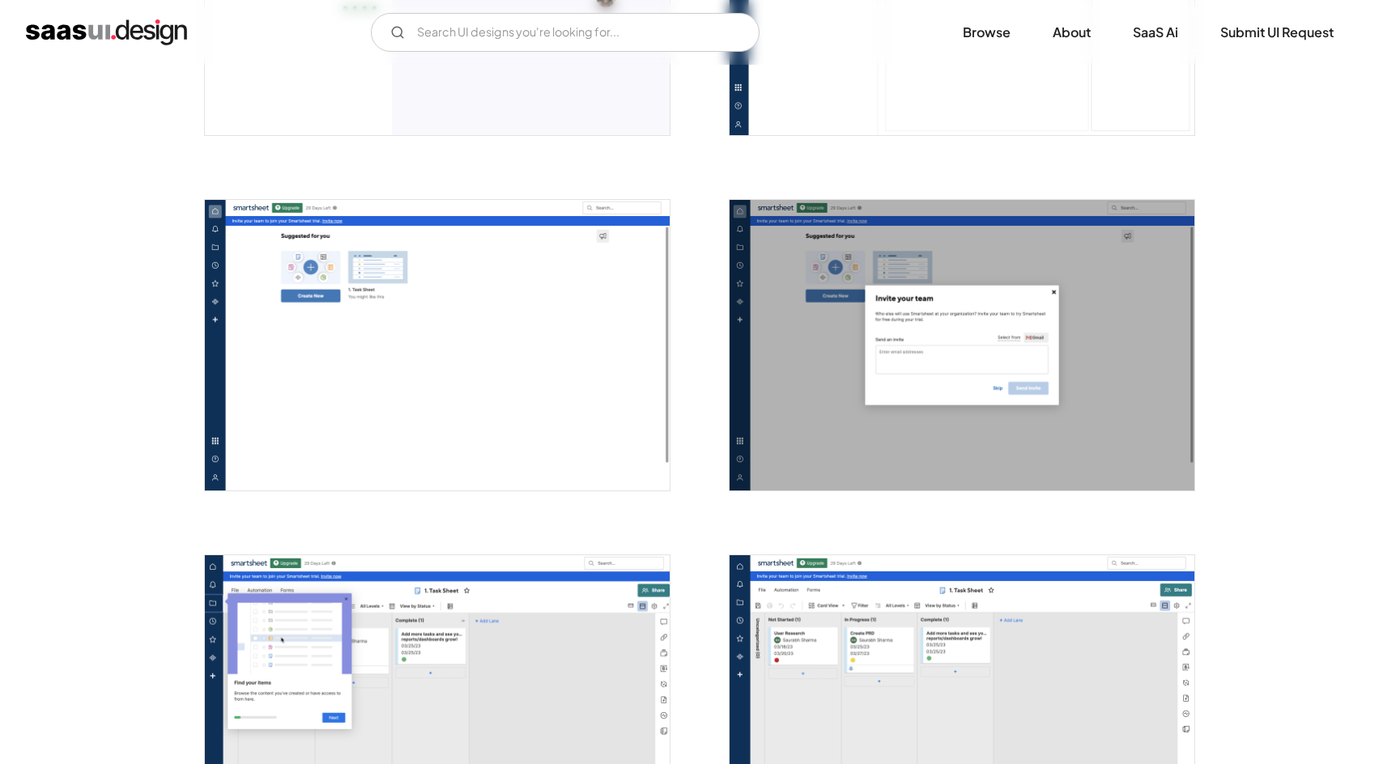
scroll to position [2376, 0]
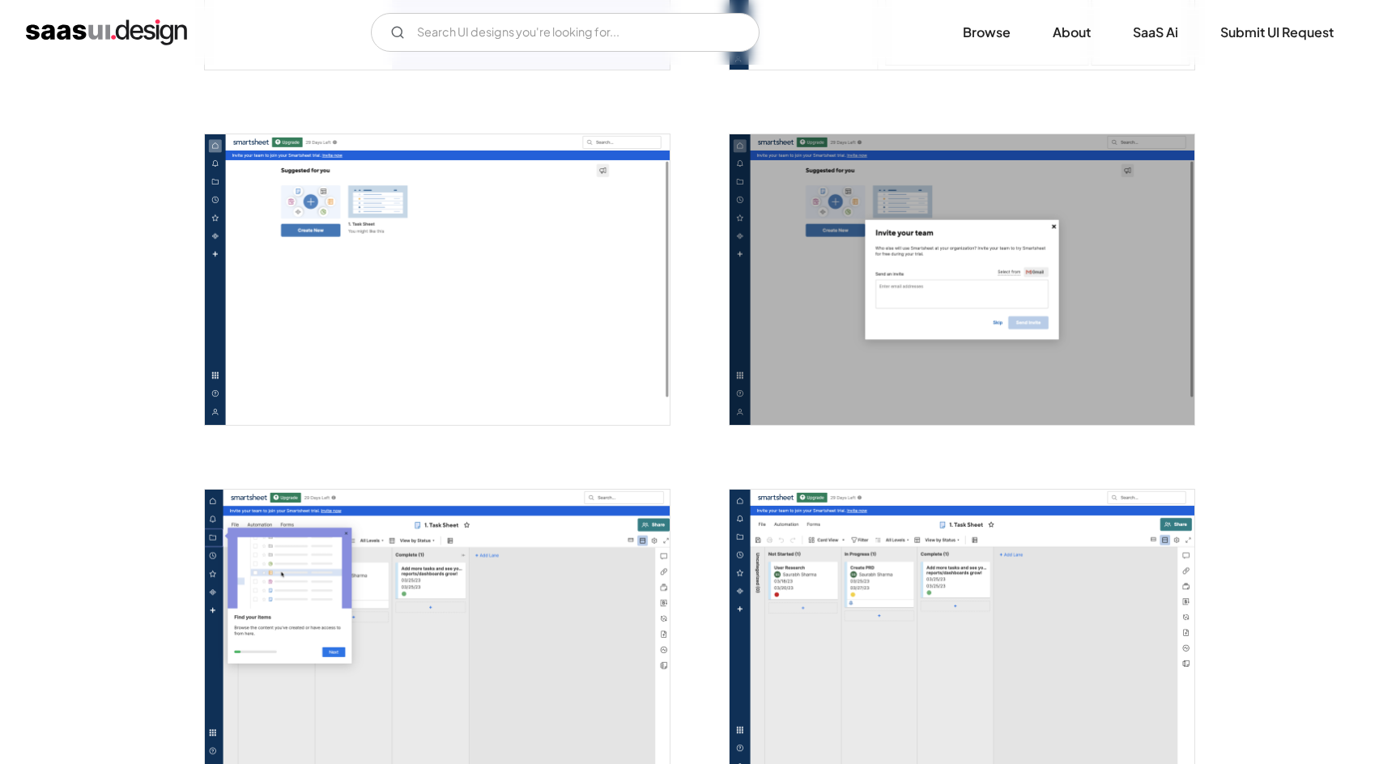
click at [837, 535] on img "open lightbox" at bounding box center [961, 635] width 465 height 291
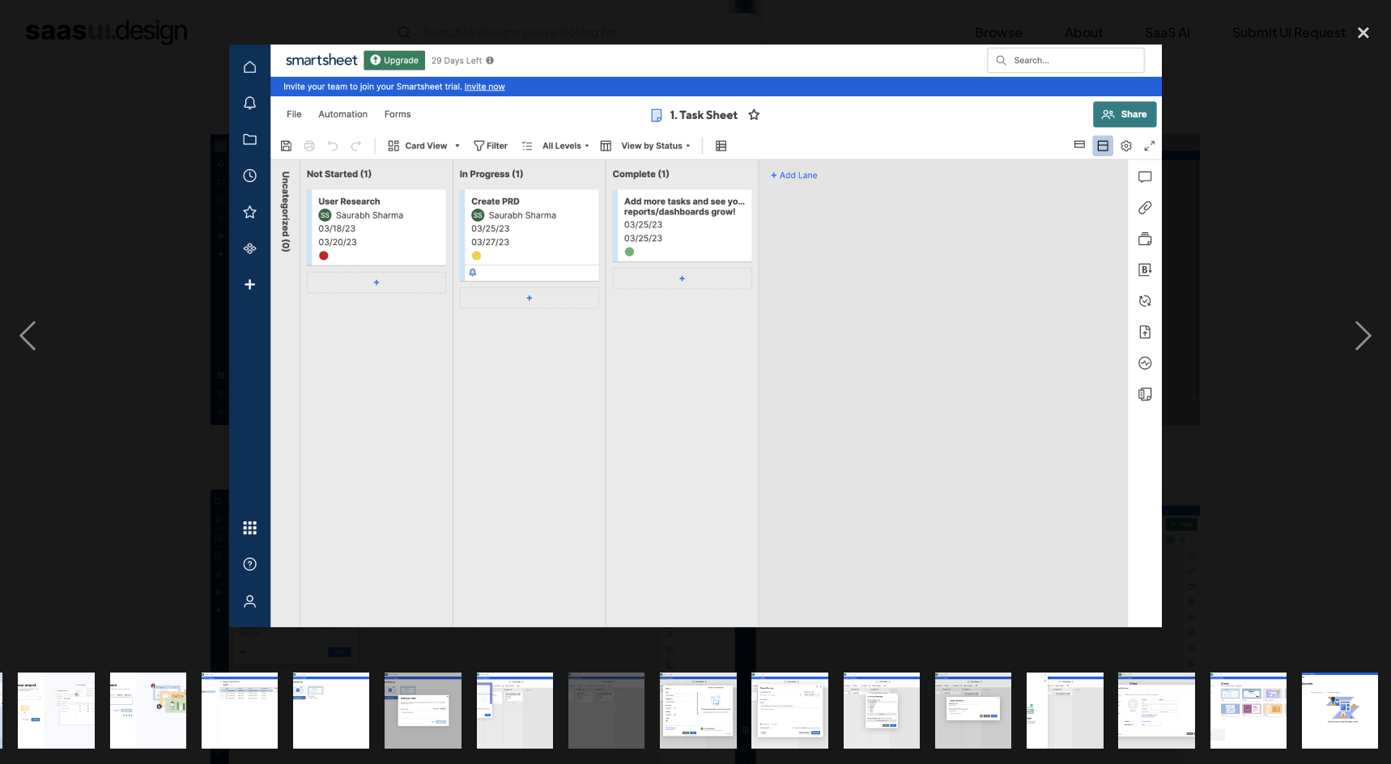
scroll to position [0, 825]
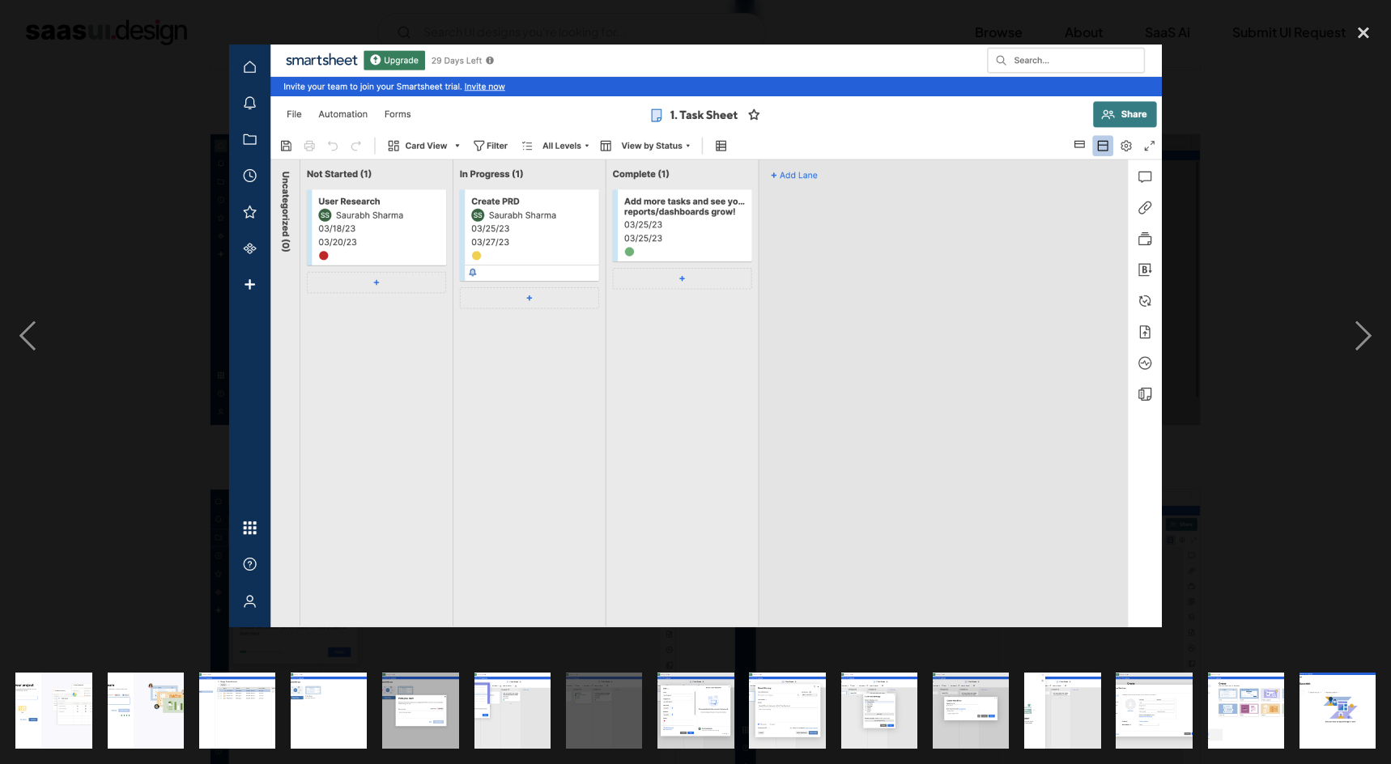
click at [1280, 494] on div at bounding box center [695, 336] width 1391 height 642
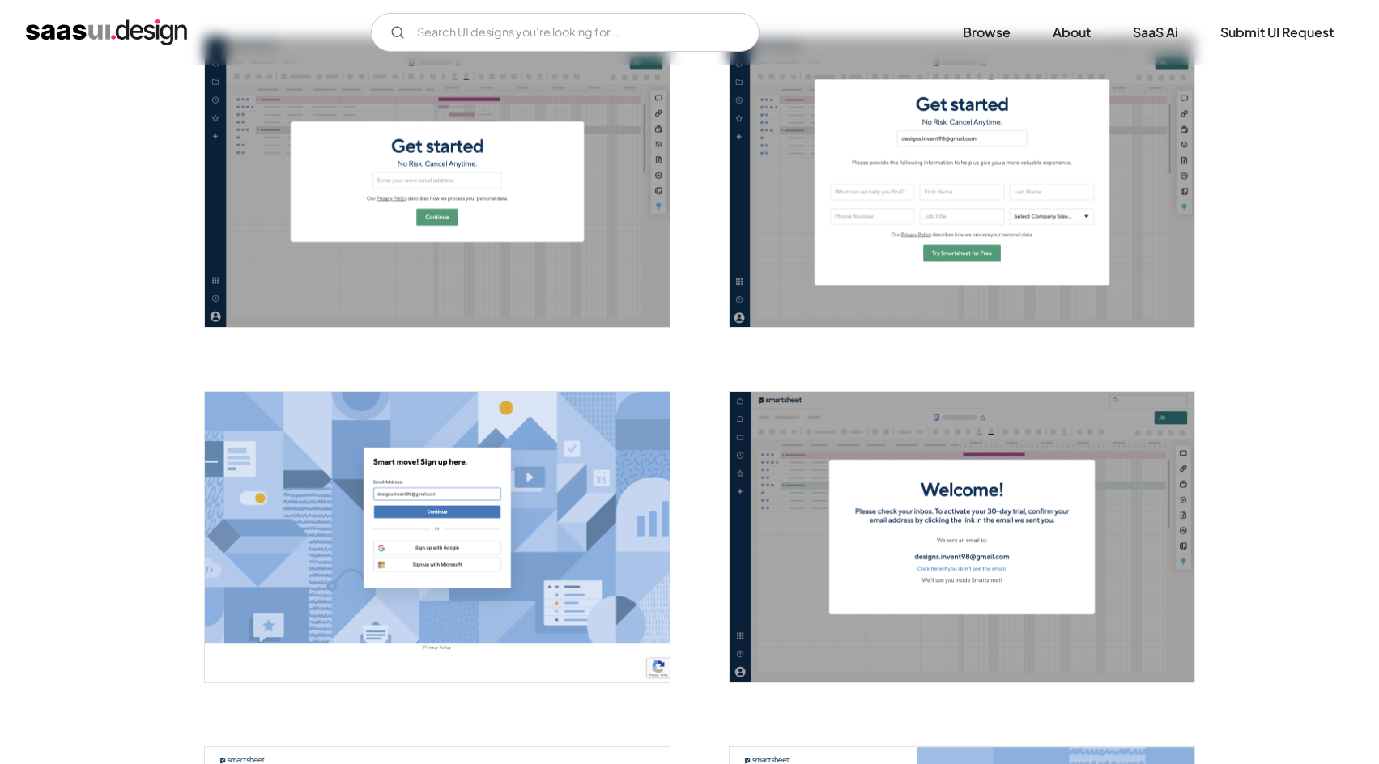
scroll to position [0, 0]
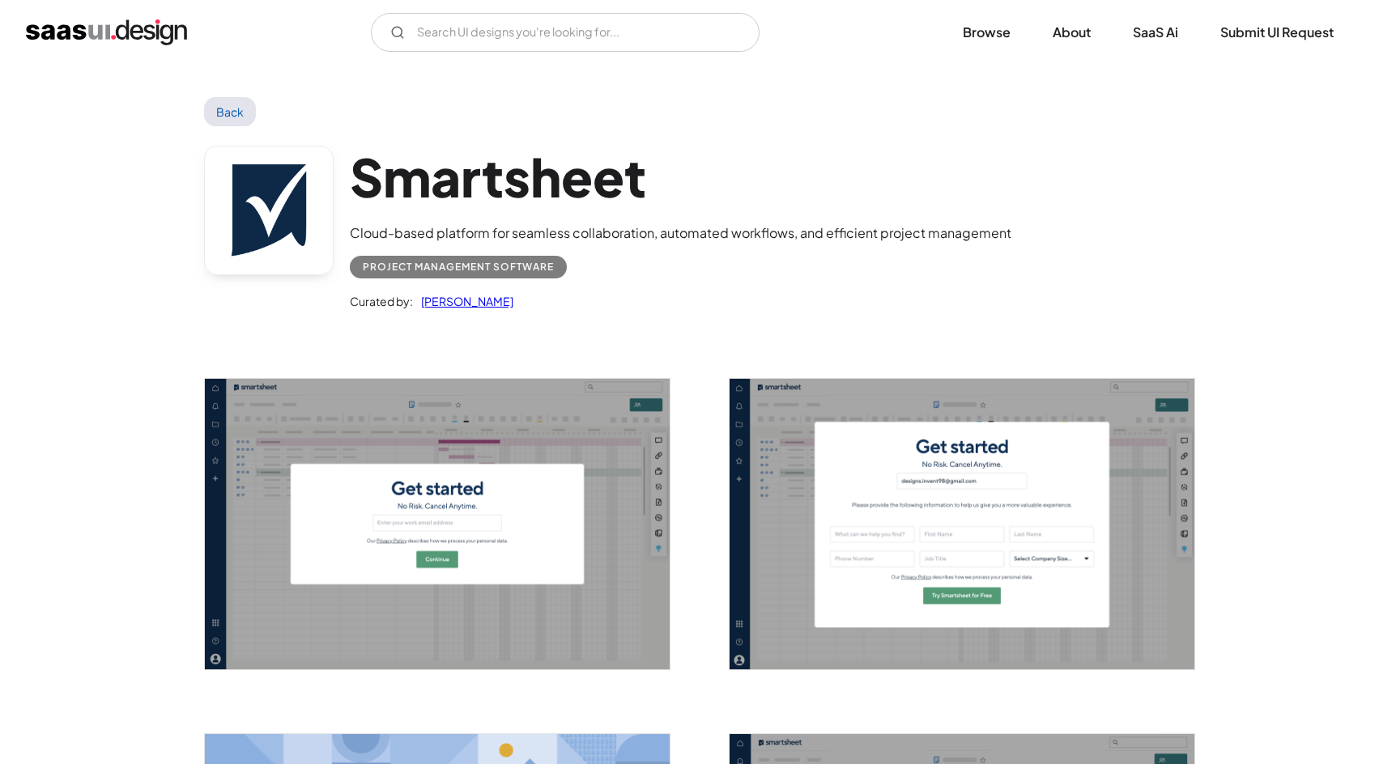
click at [236, 108] on link "Back" at bounding box center [230, 111] width 53 height 29
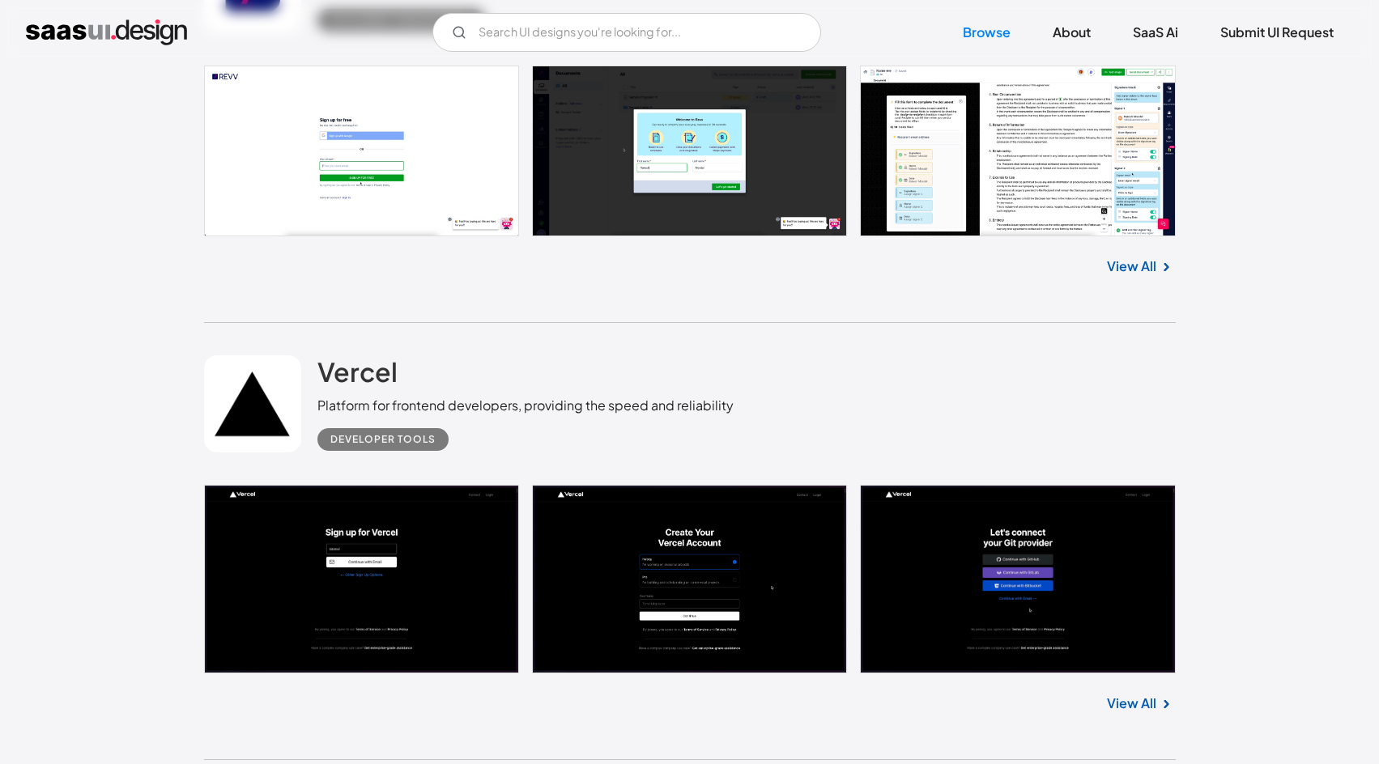
scroll to position [13131, 0]
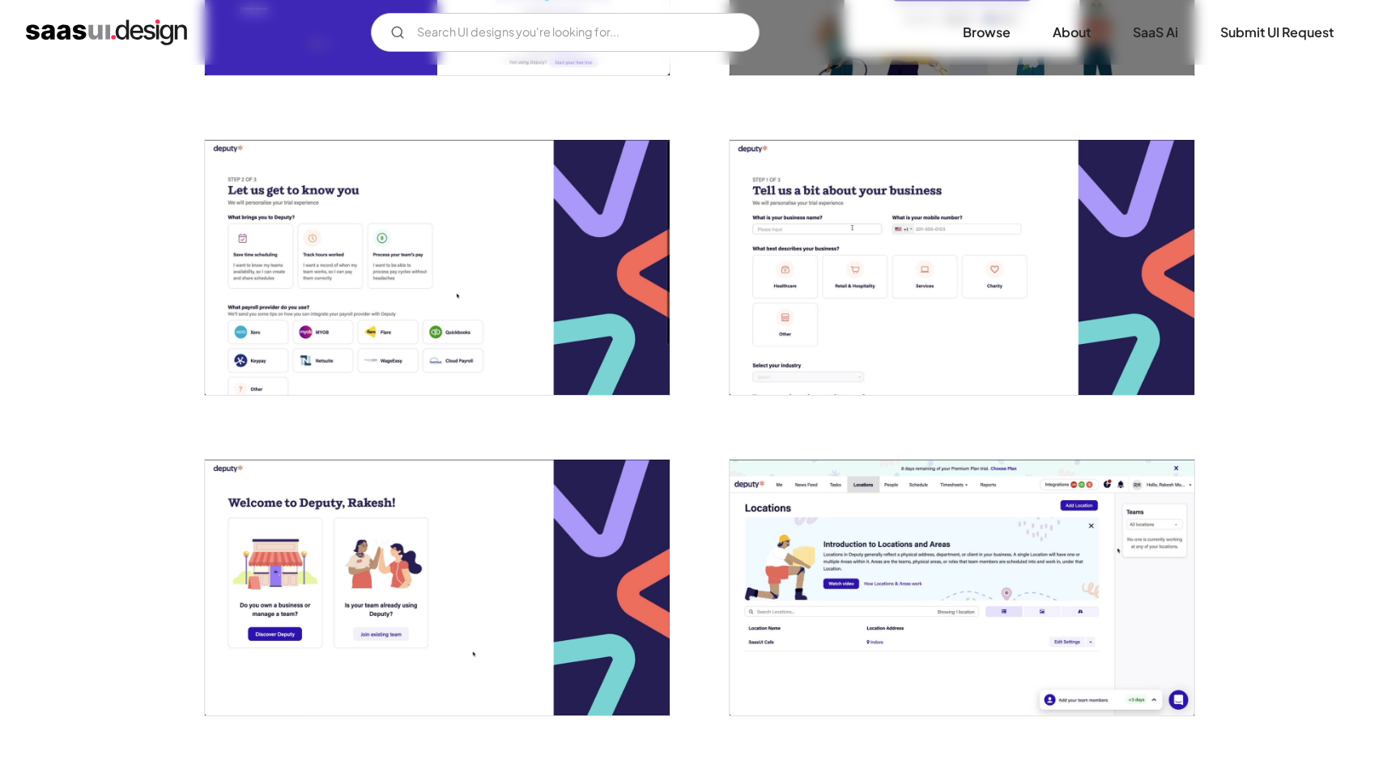
scroll to position [567, 0]
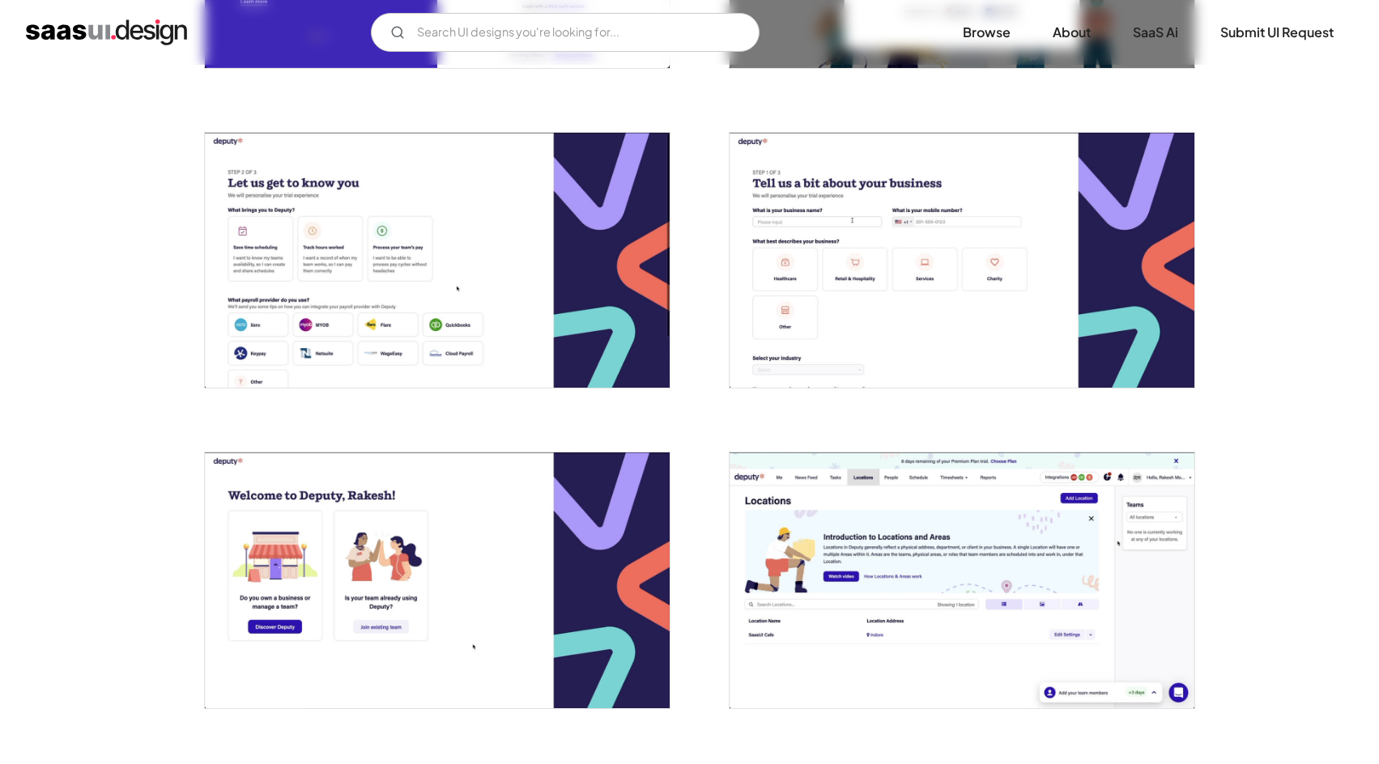
click at [1006, 503] on img "open lightbox" at bounding box center [961, 580] width 465 height 255
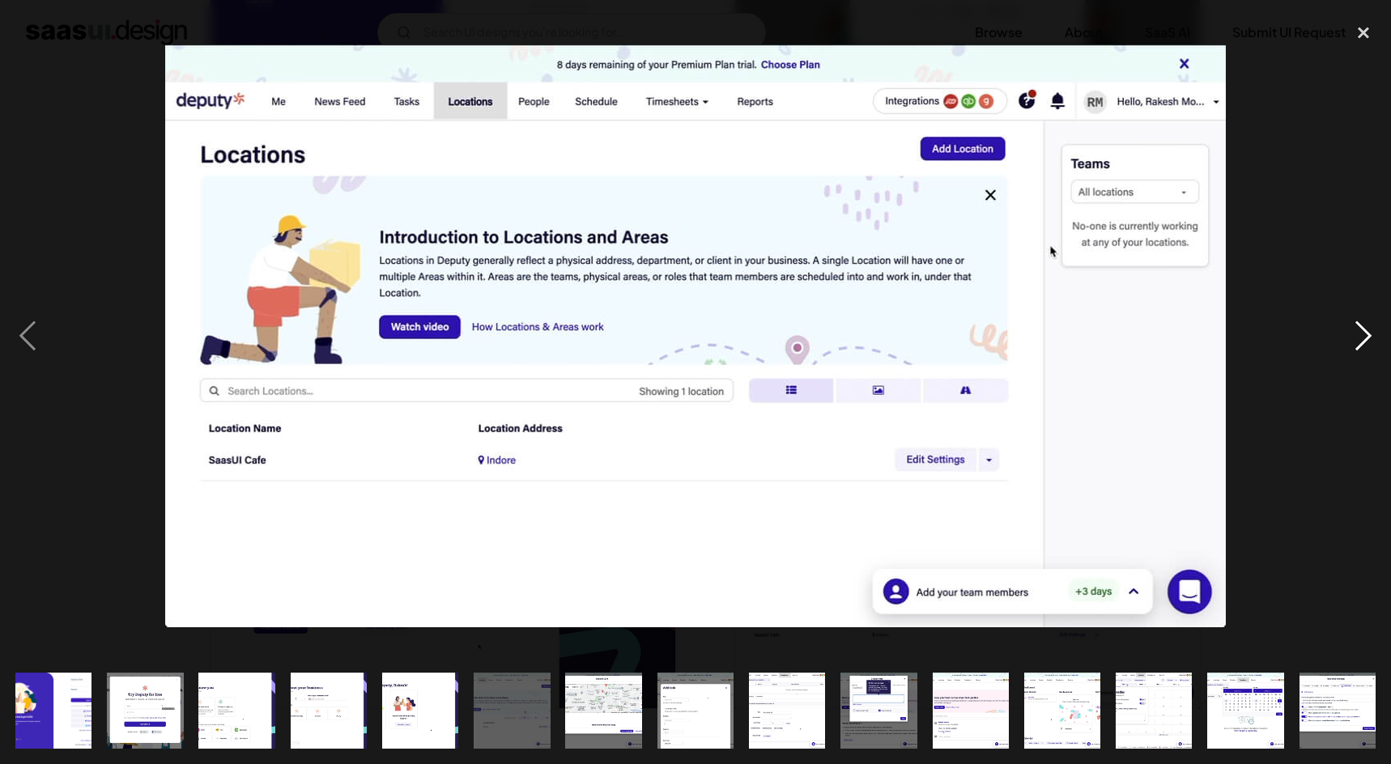
click at [1348, 341] on div "next image" at bounding box center [1363, 336] width 55 height 642
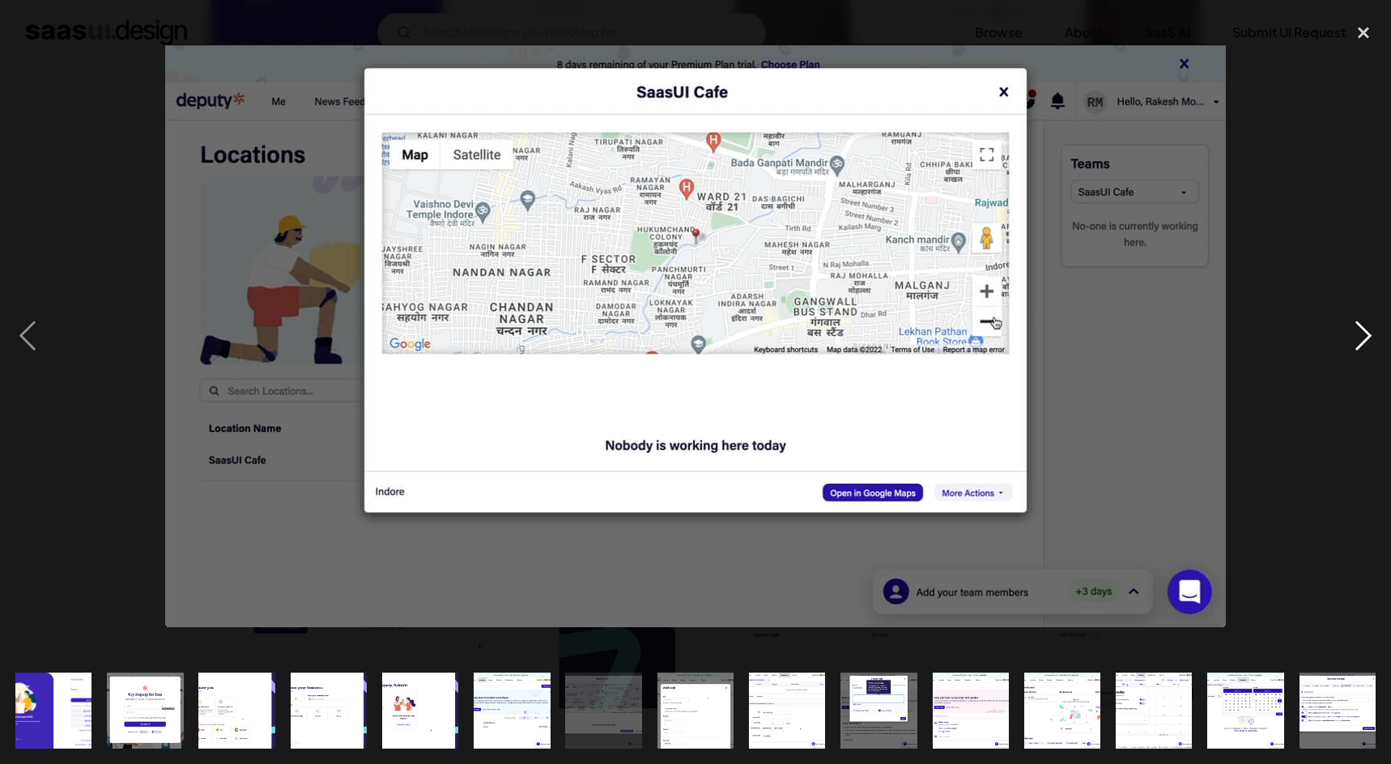
click at [1348, 341] on div "next image" at bounding box center [1363, 336] width 55 height 642
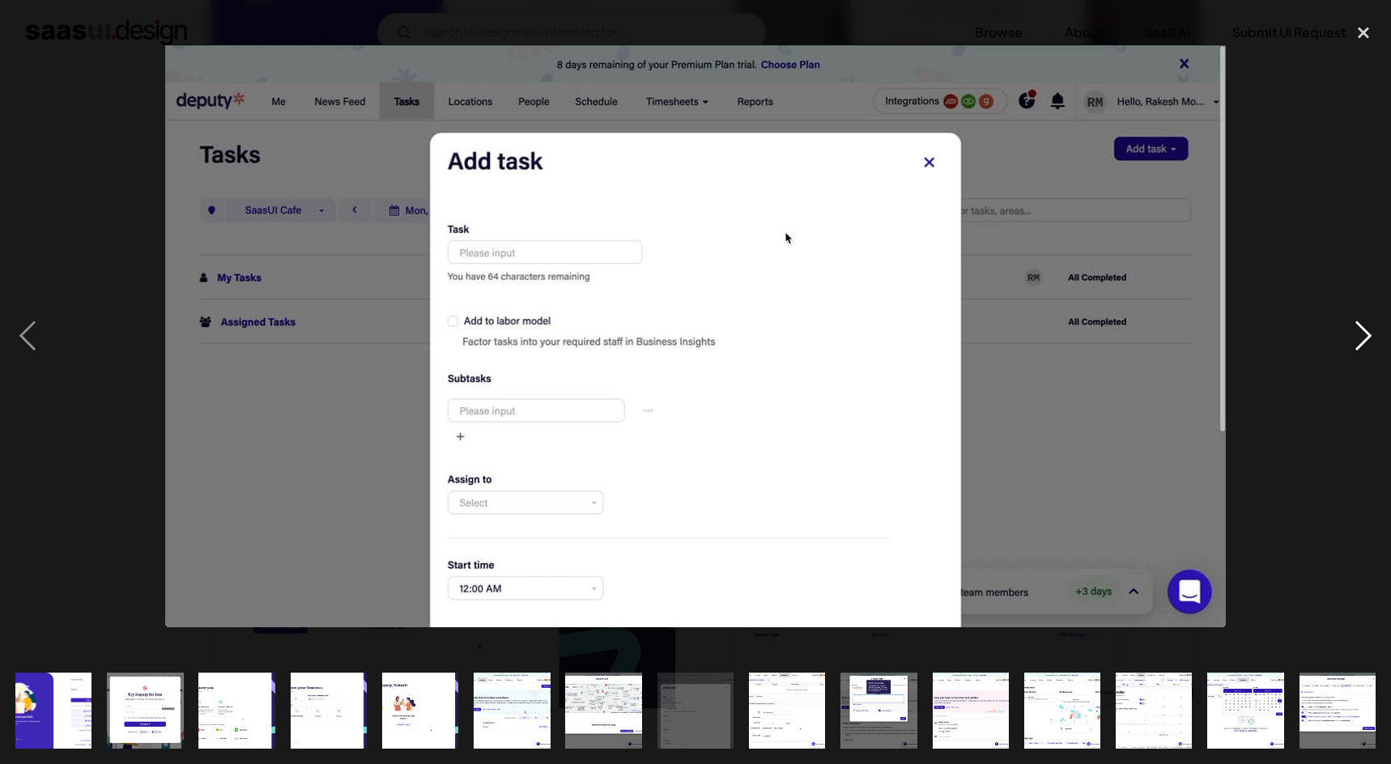
click at [1348, 341] on div "next image" at bounding box center [1363, 336] width 55 height 642
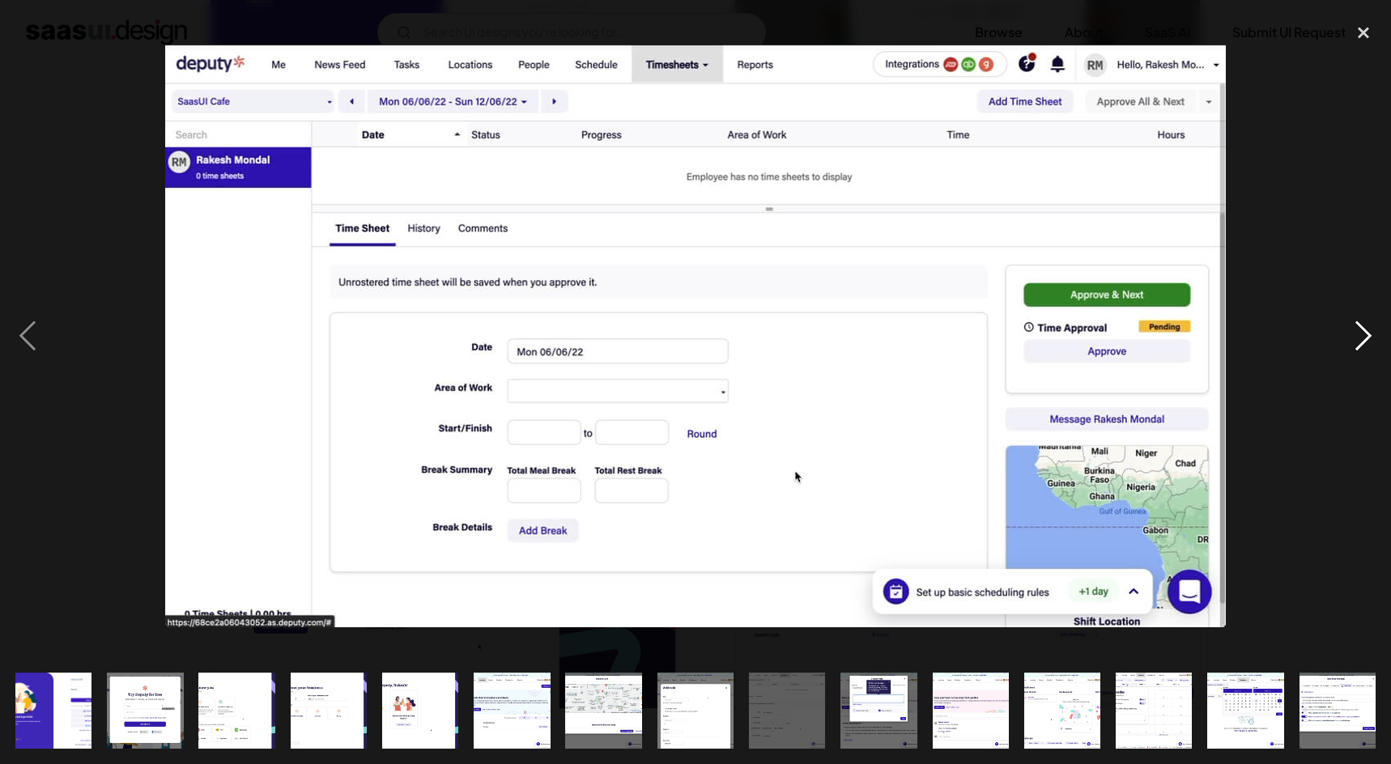
click at [1348, 341] on div "next image" at bounding box center [1363, 336] width 55 height 642
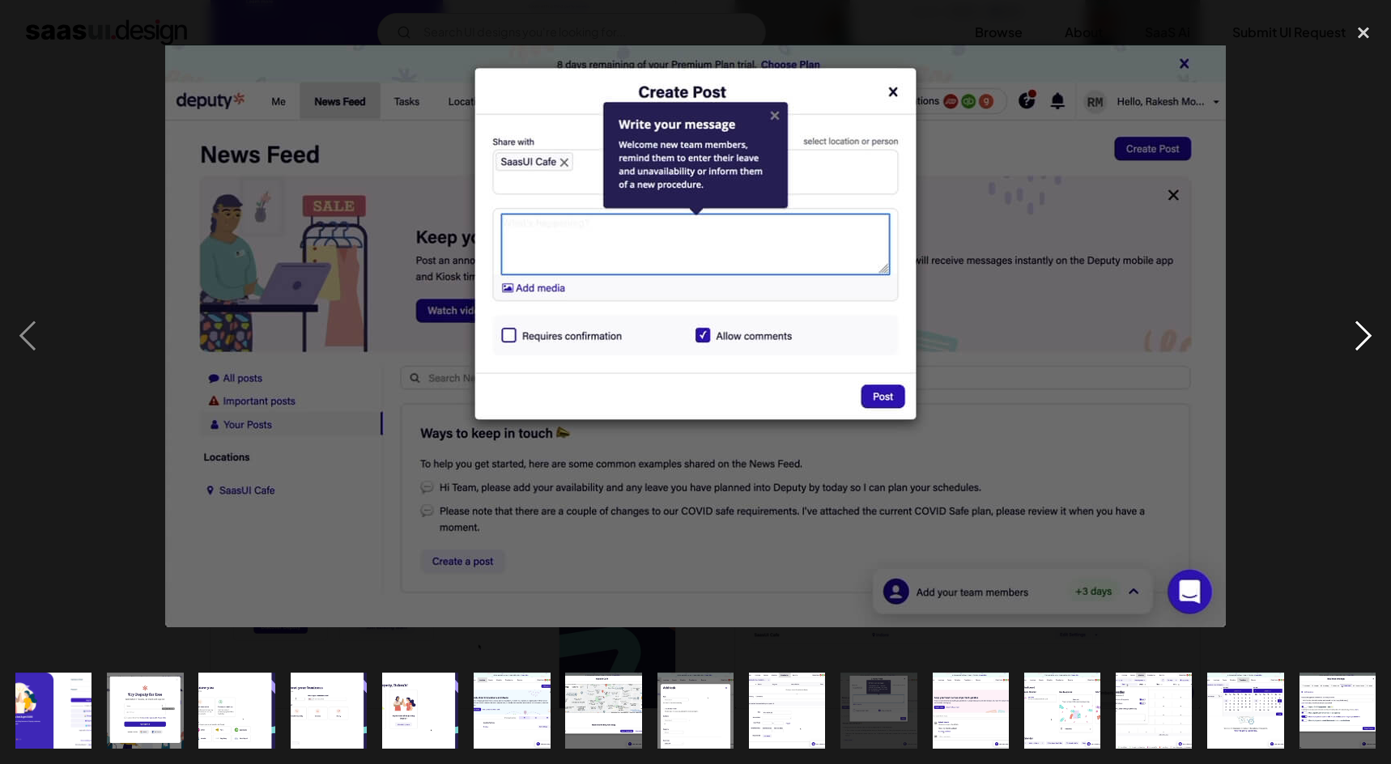
click at [1348, 341] on div "next image" at bounding box center [1363, 336] width 55 height 642
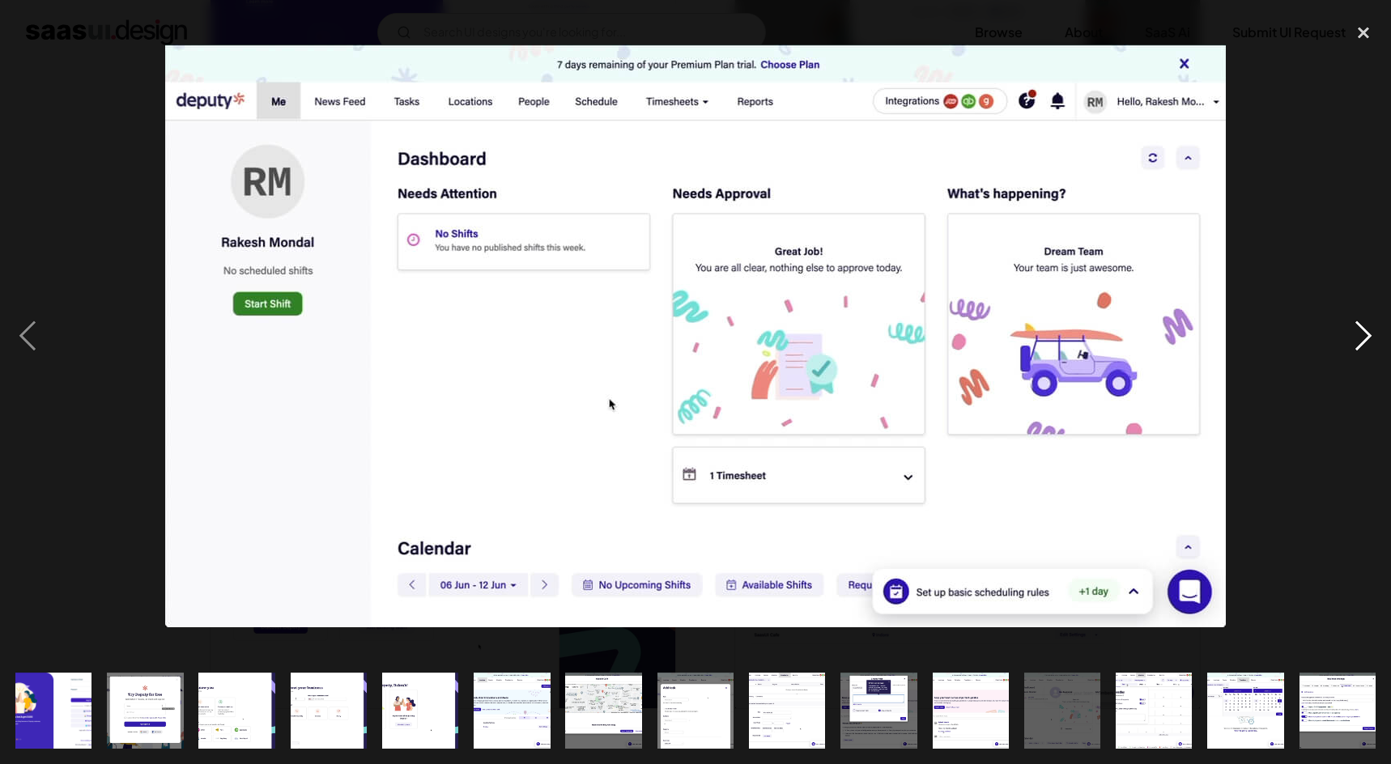
click at [1348, 341] on div "next image" at bounding box center [1363, 336] width 55 height 642
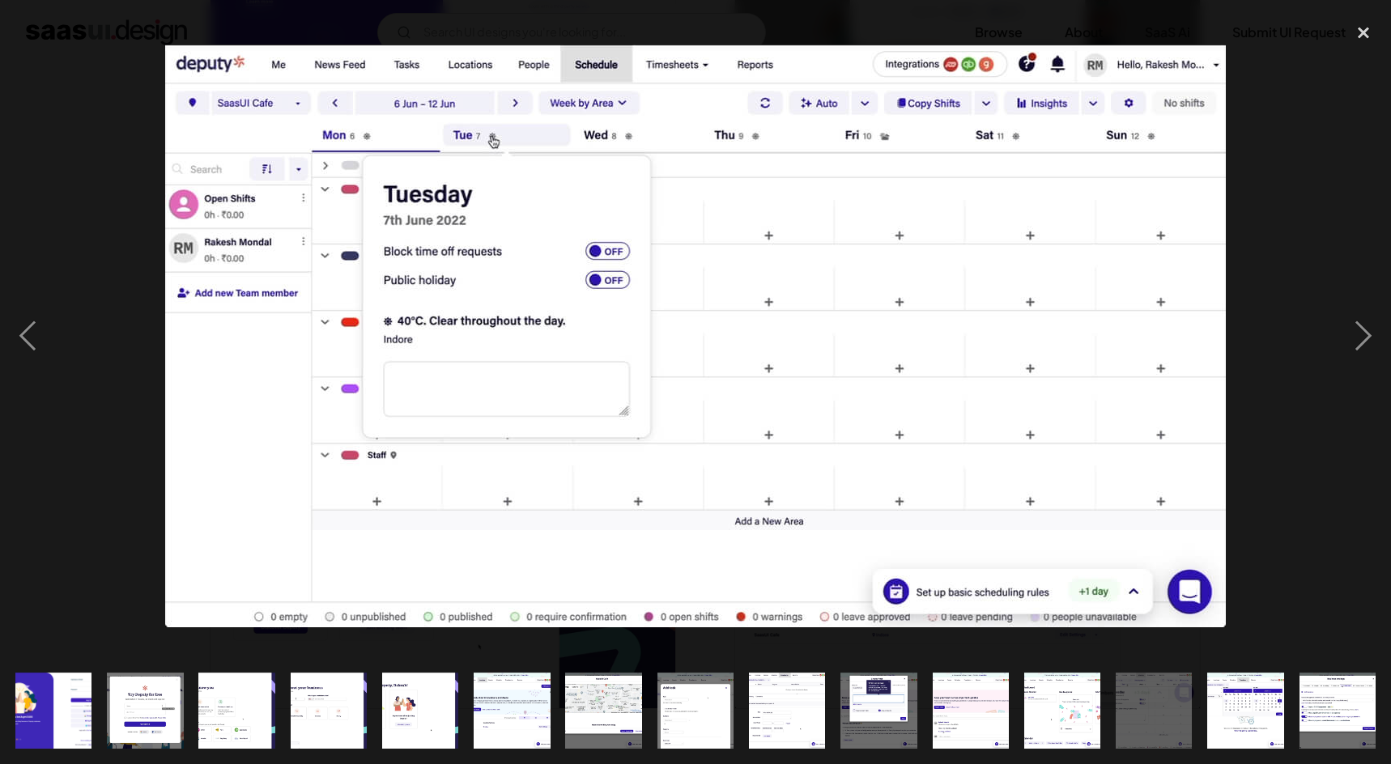
click at [1274, 483] on div at bounding box center [695, 336] width 1391 height 642
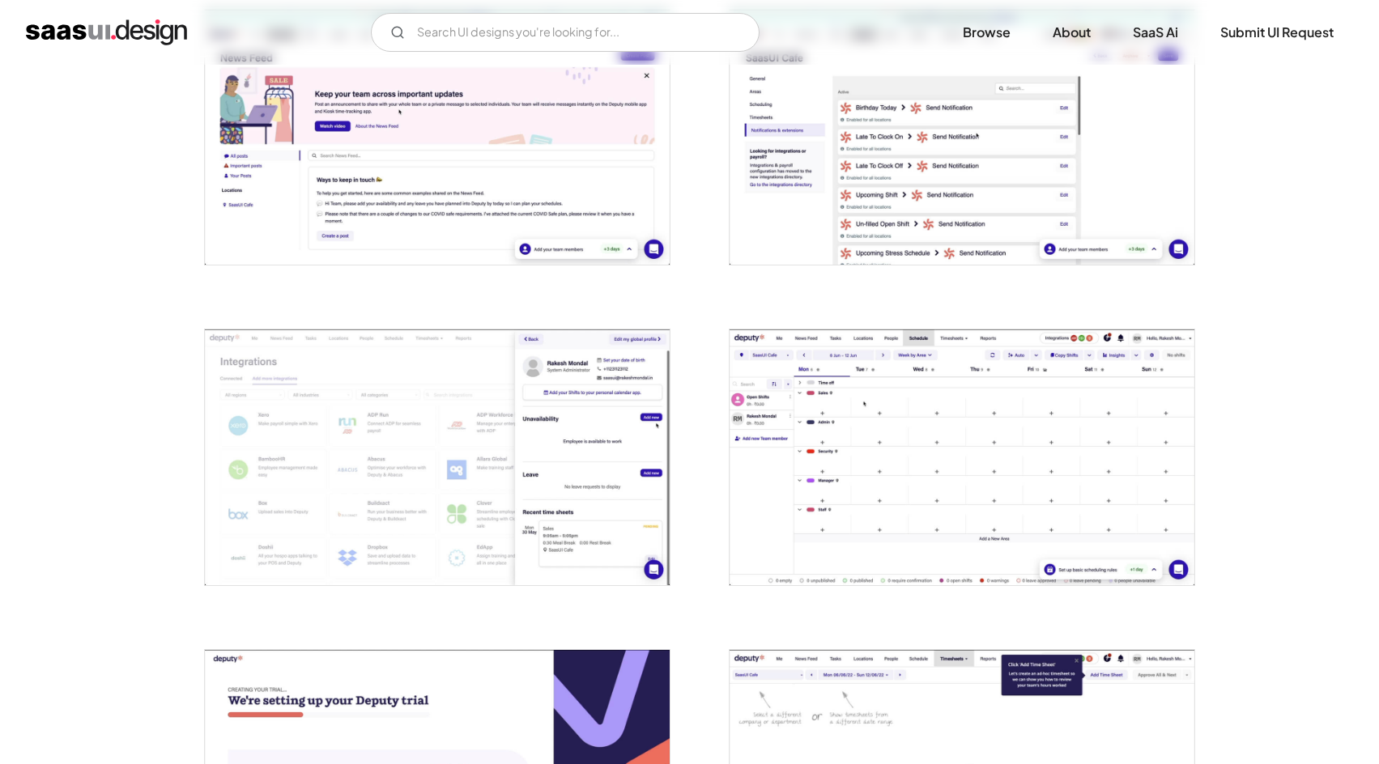
scroll to position [3247, 0]
